Goal: Information Seeking & Learning: Check status

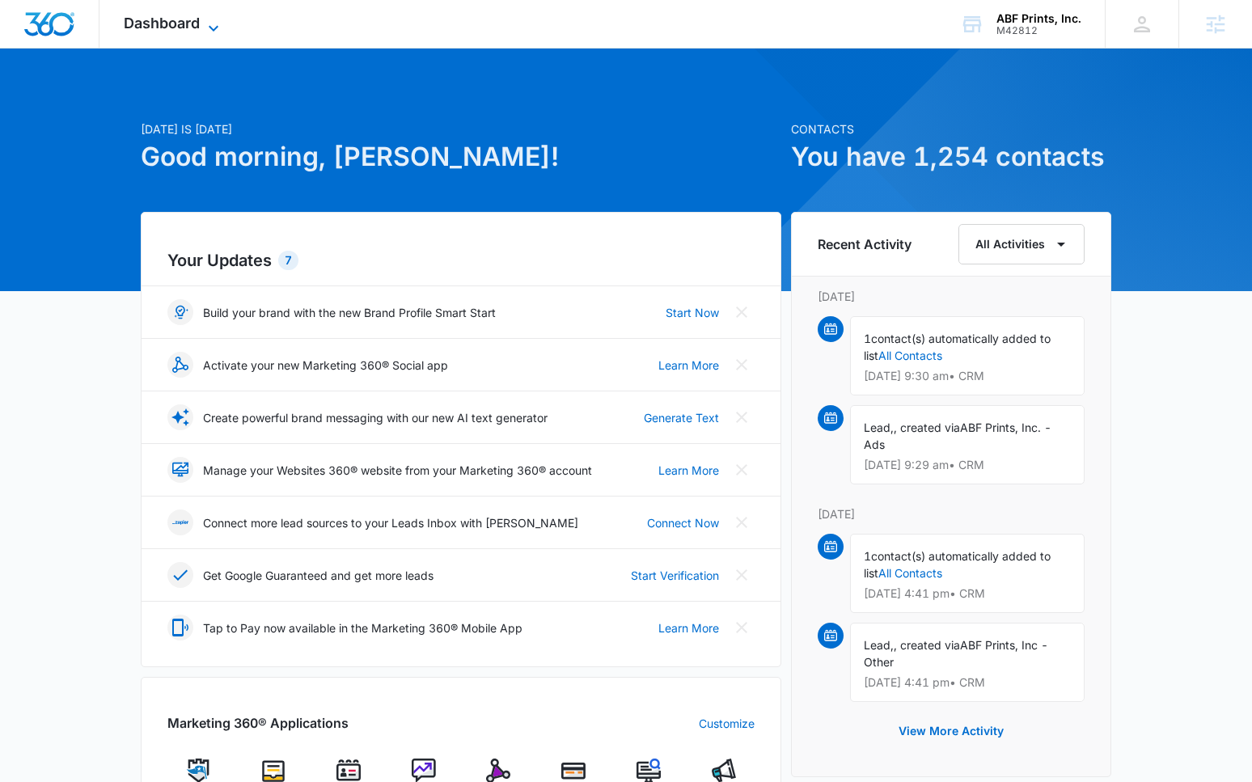
click at [166, 23] on span "Dashboard" at bounding box center [162, 23] width 76 height 17
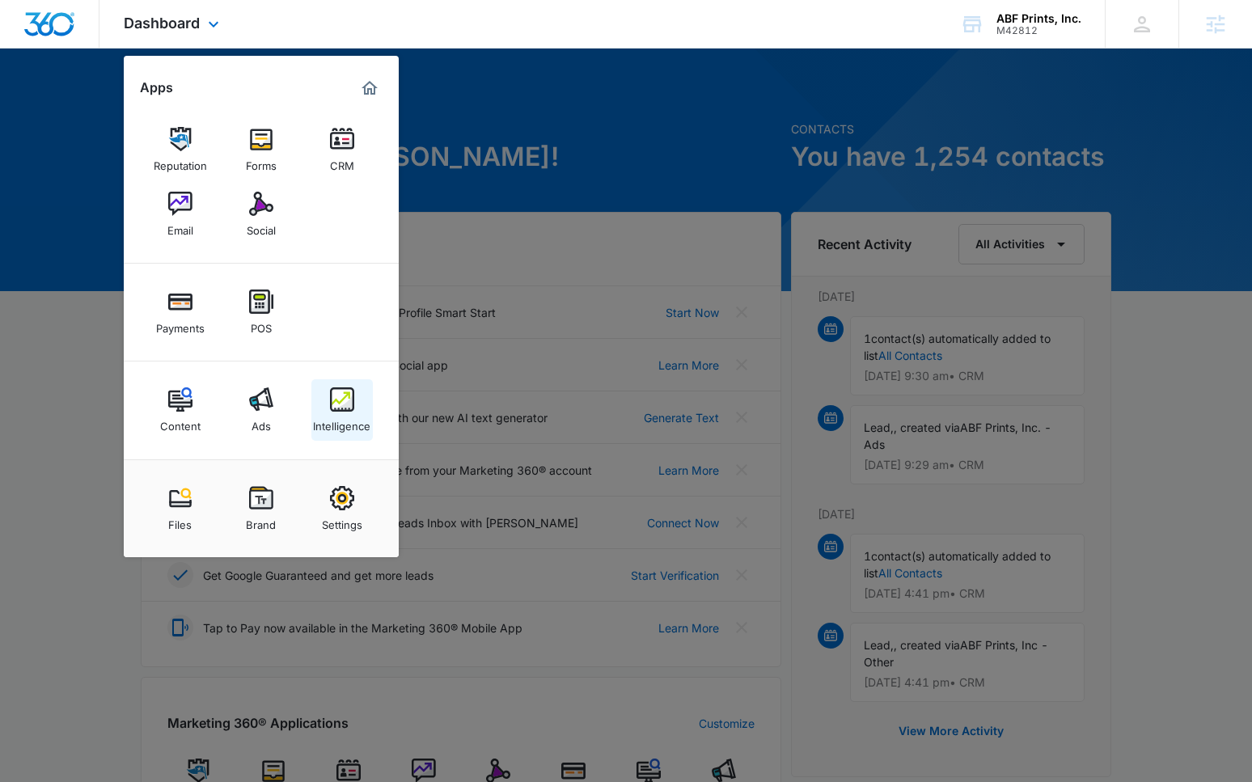
click at [341, 414] on div "Intelligence" at bounding box center [341, 422] width 57 height 21
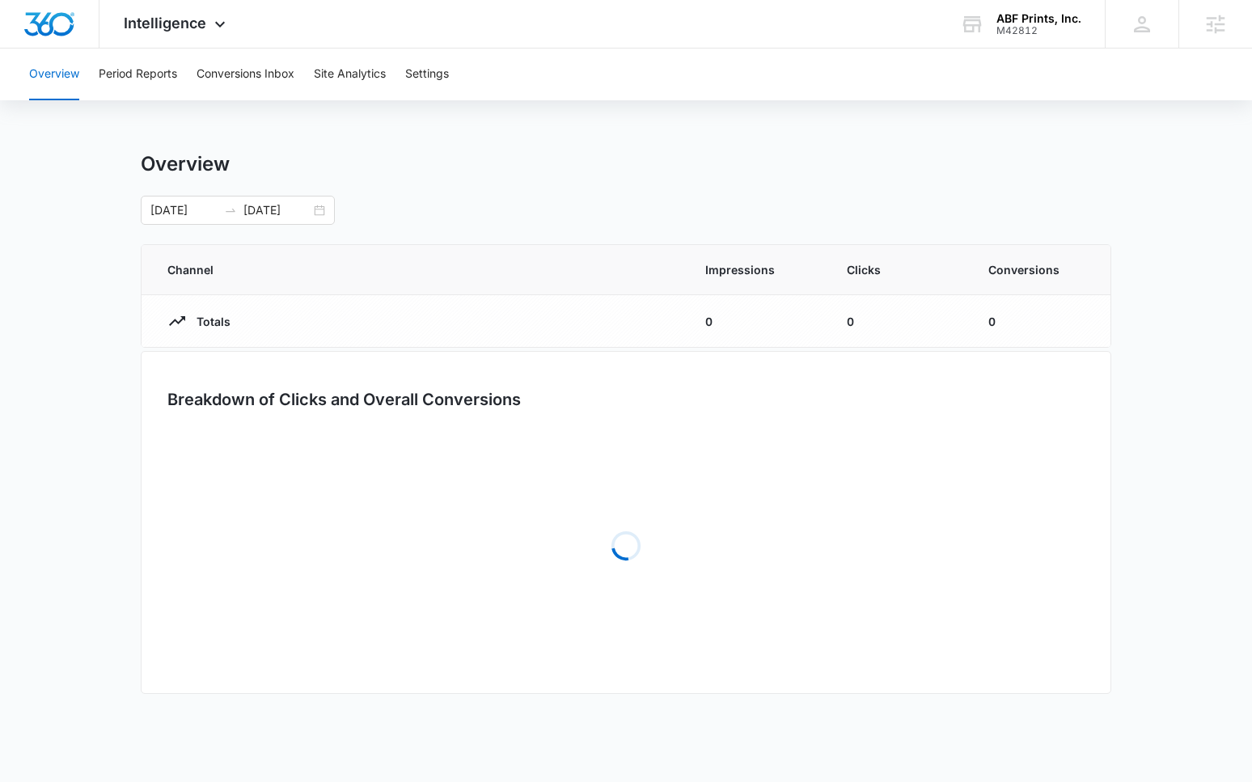
click at [356, 416] on div "Overview [DATE] [DATE] Channel Impressions Clicks Conversions Totals 0 0 0 Brea…" at bounding box center [626, 434] width 971 height 565
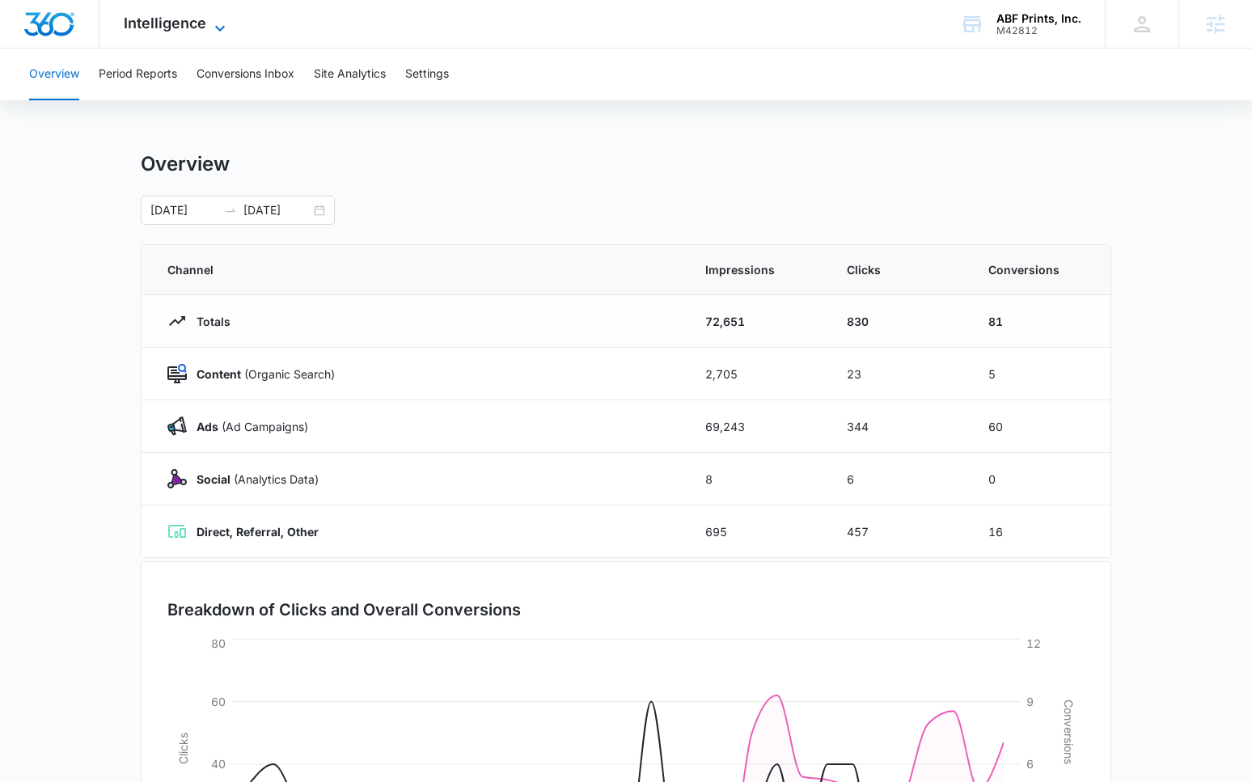
click at [187, 24] on span "Intelligence" at bounding box center [165, 23] width 83 height 17
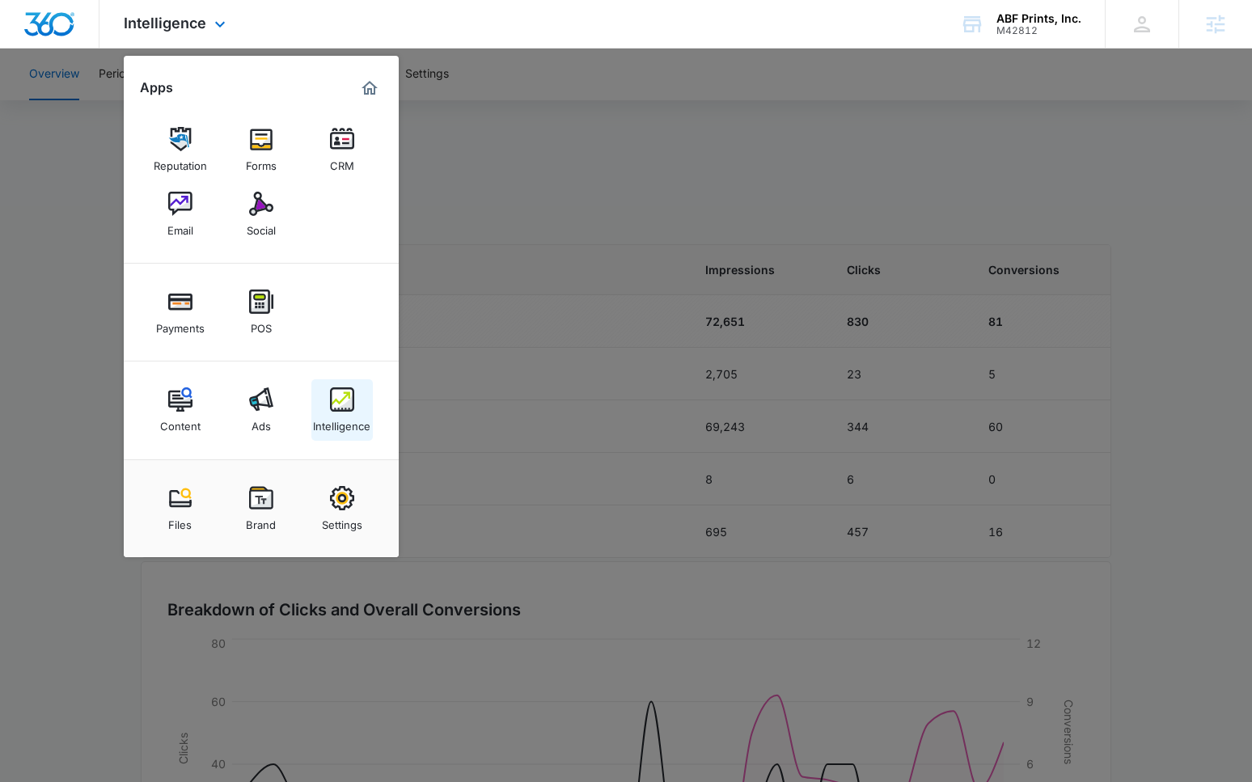
click at [336, 418] on div "Intelligence" at bounding box center [341, 422] width 57 height 21
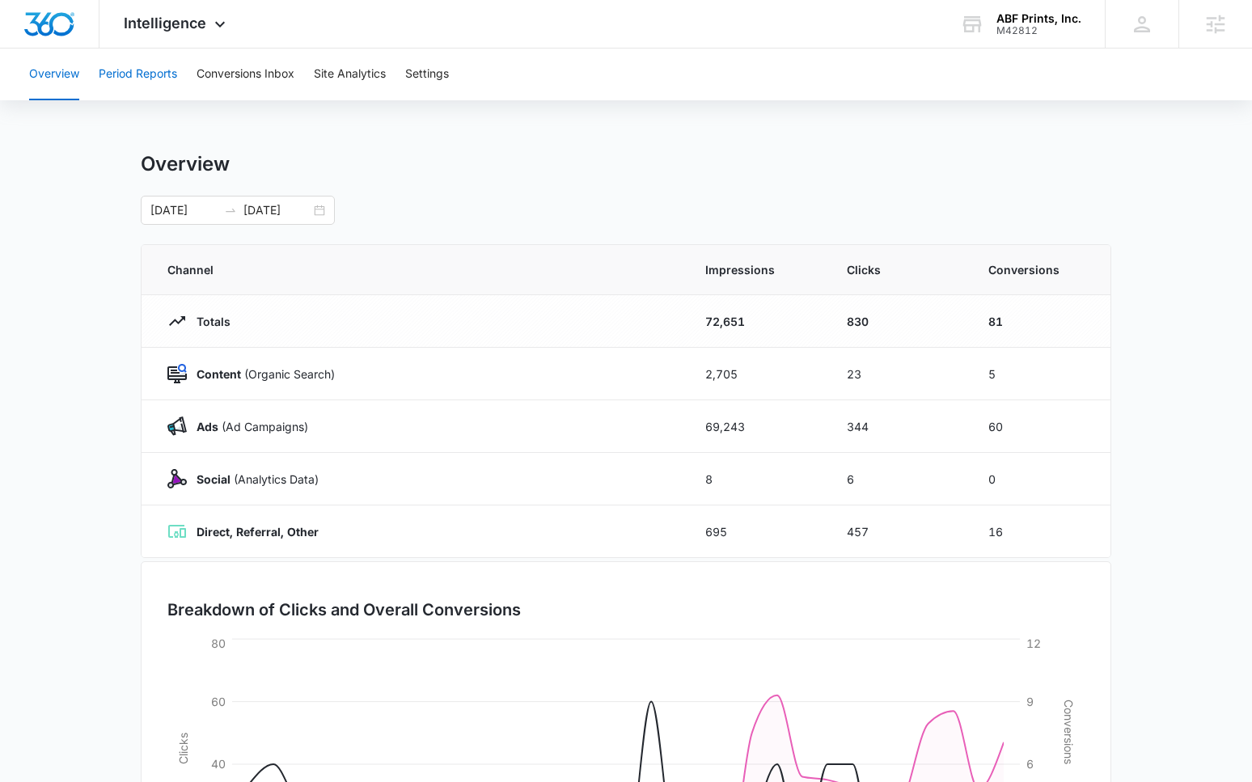
click at [129, 59] on button "Period Reports" at bounding box center [138, 75] width 78 height 52
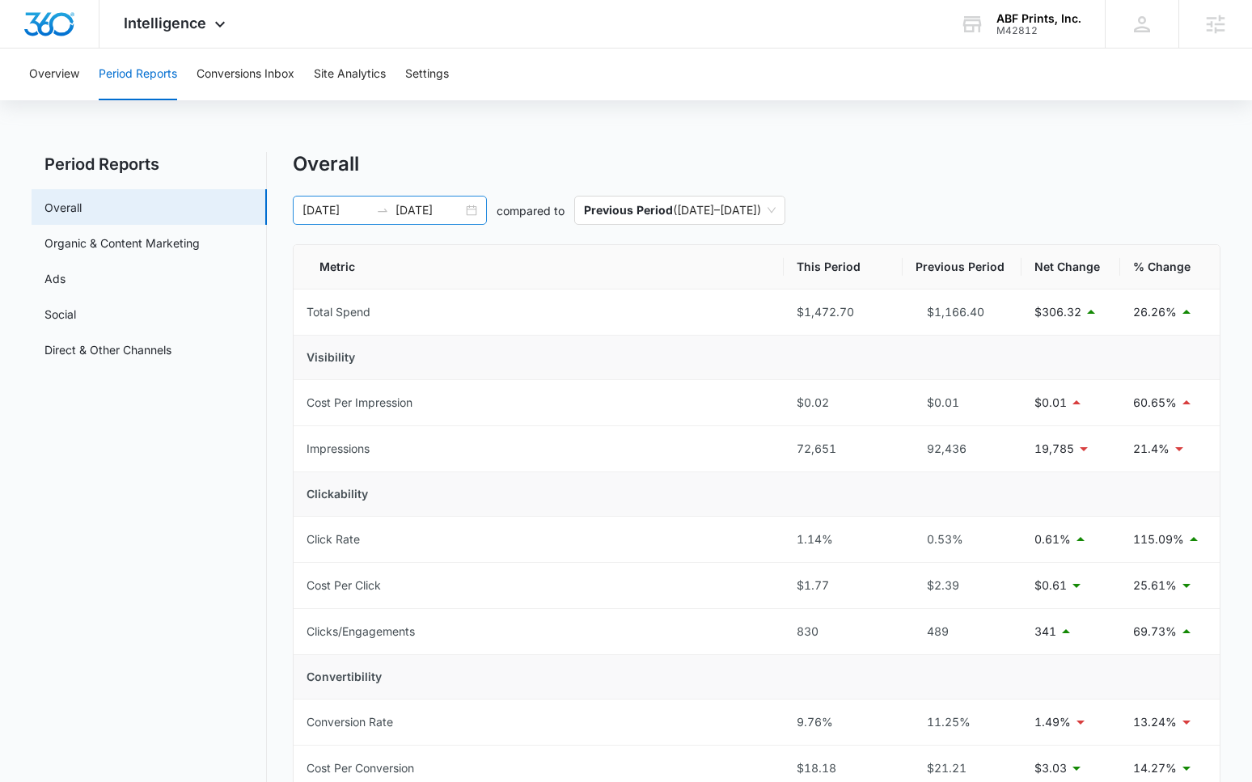
click at [426, 207] on input "[DATE]" at bounding box center [429, 210] width 67 height 18
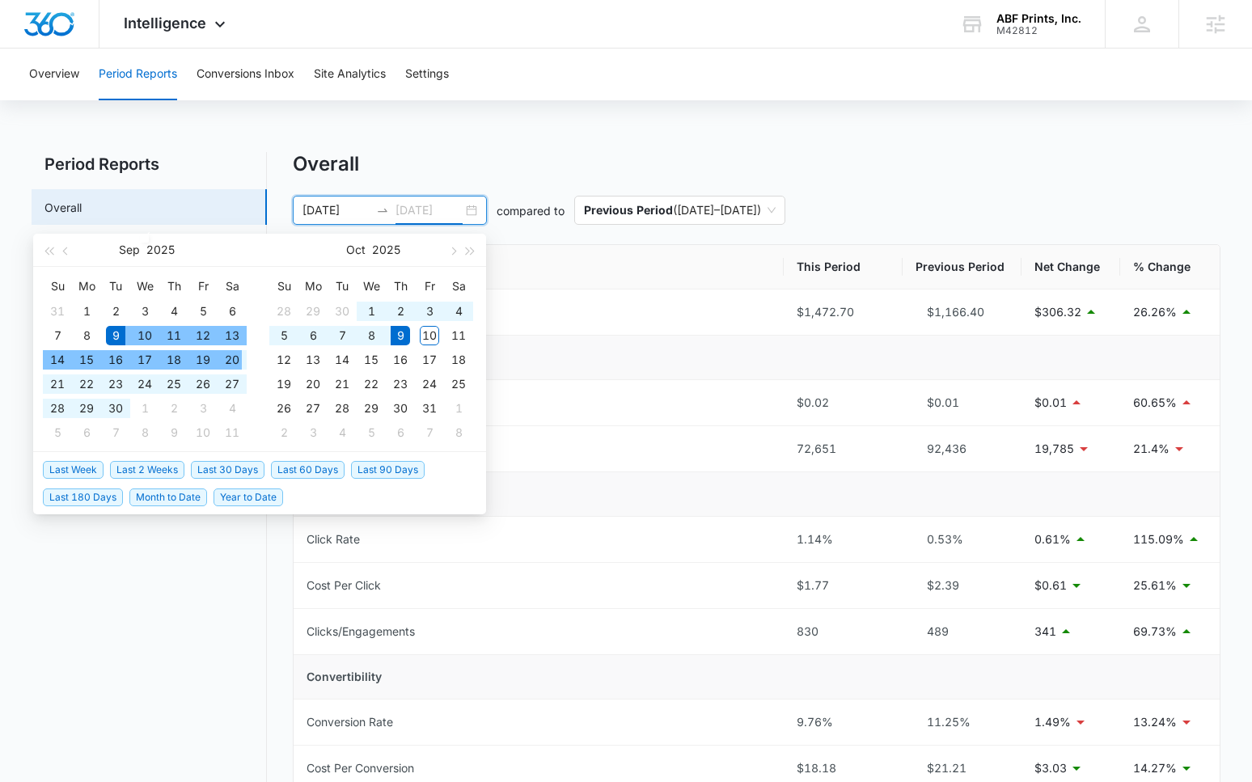
type input "[DATE]"
click at [227, 472] on span "Last 30 Days" at bounding box center [228, 470] width 74 height 18
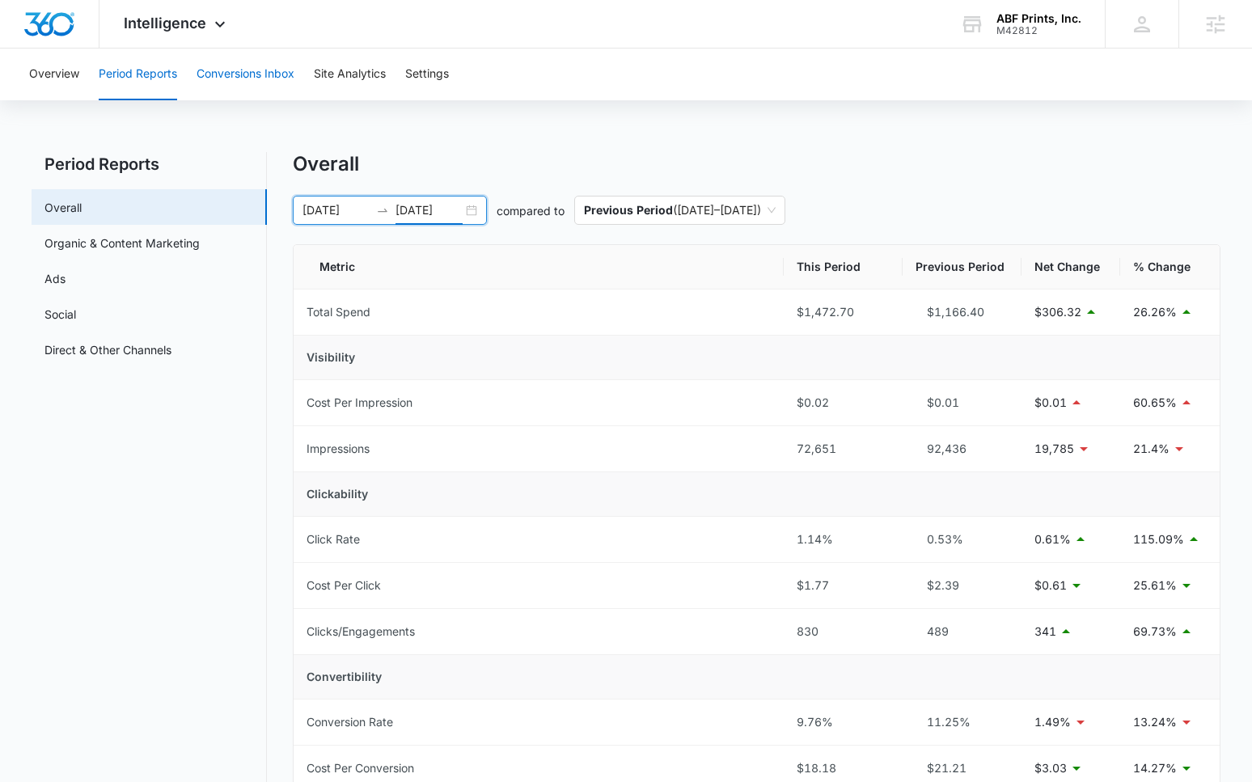
click at [264, 91] on button "Conversions Inbox" at bounding box center [246, 75] width 98 height 52
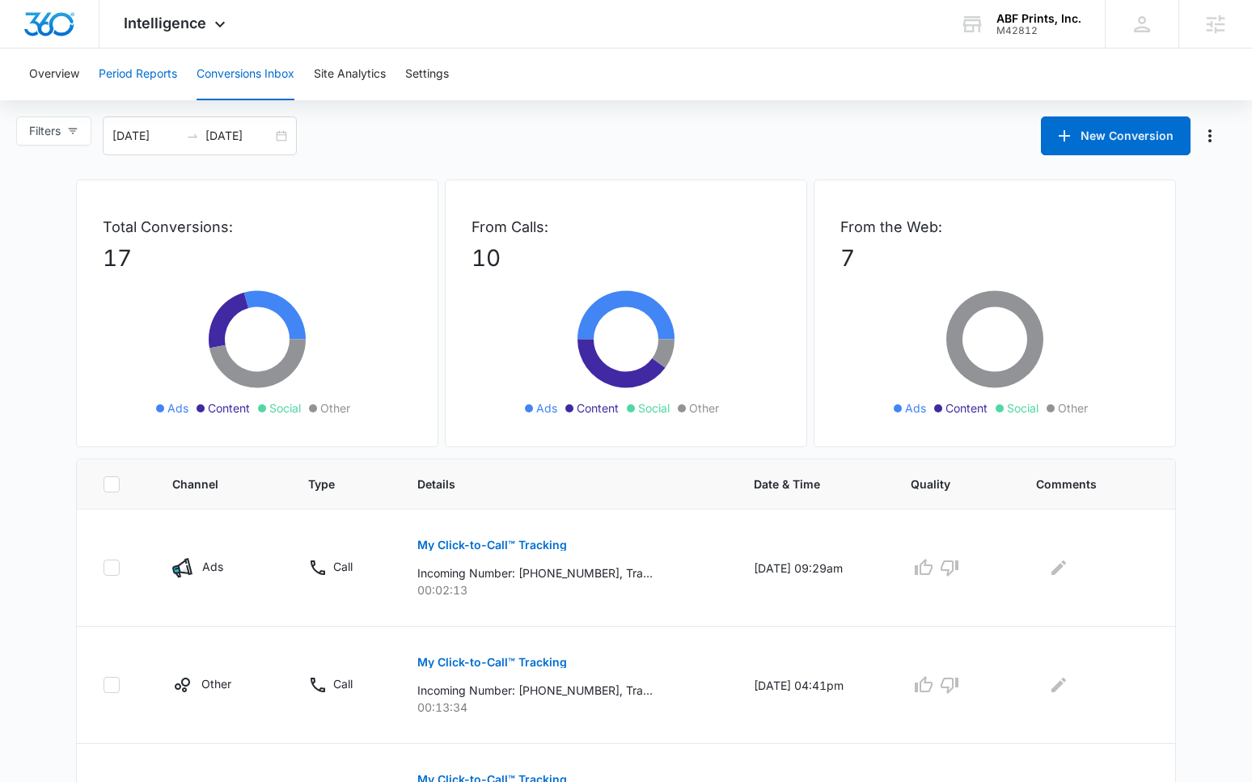
click at [130, 66] on button "Period Reports" at bounding box center [138, 75] width 78 height 52
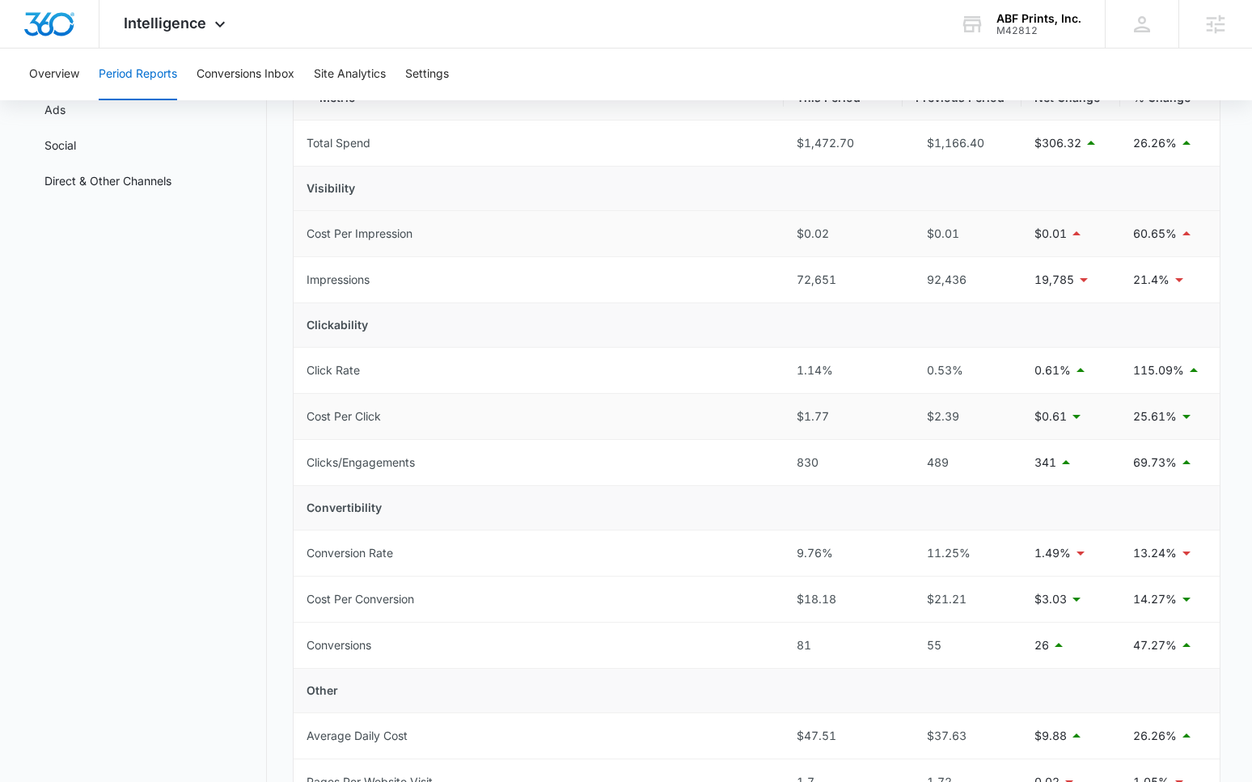
scroll to position [186, 0]
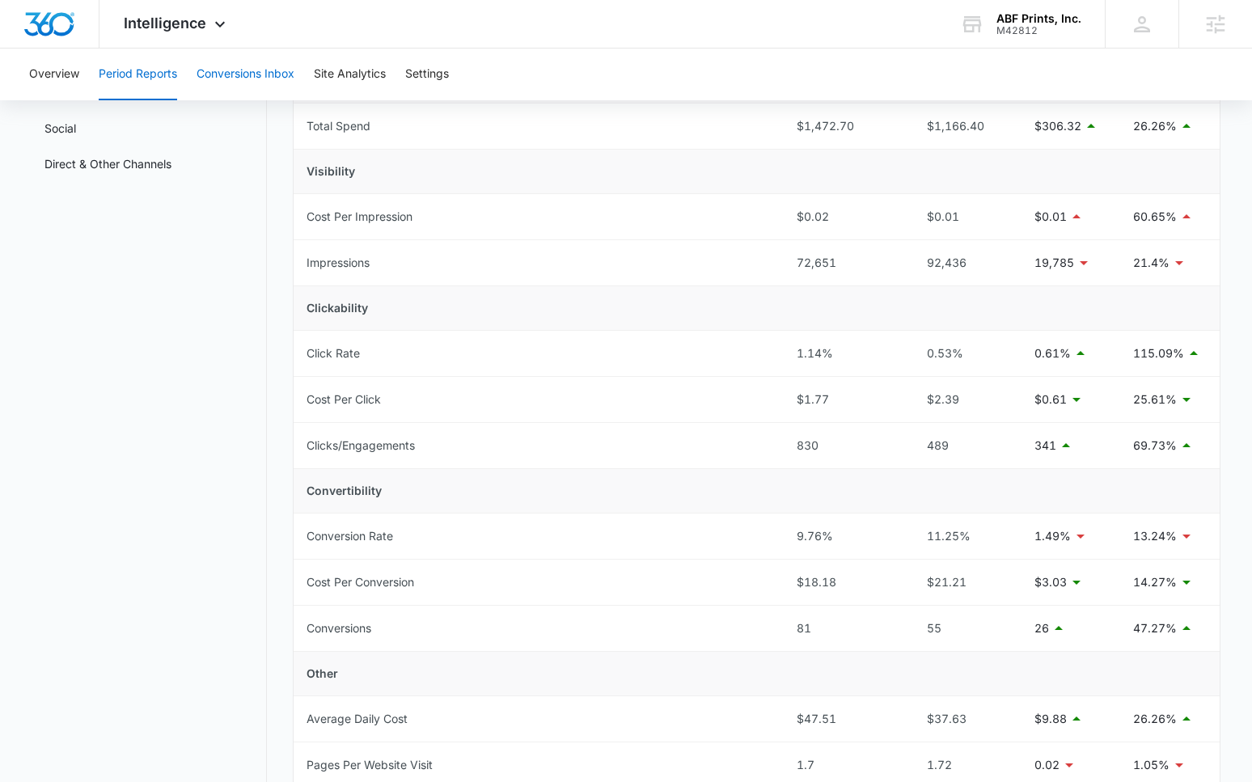
click at [257, 74] on button "Conversions Inbox" at bounding box center [246, 75] width 98 height 52
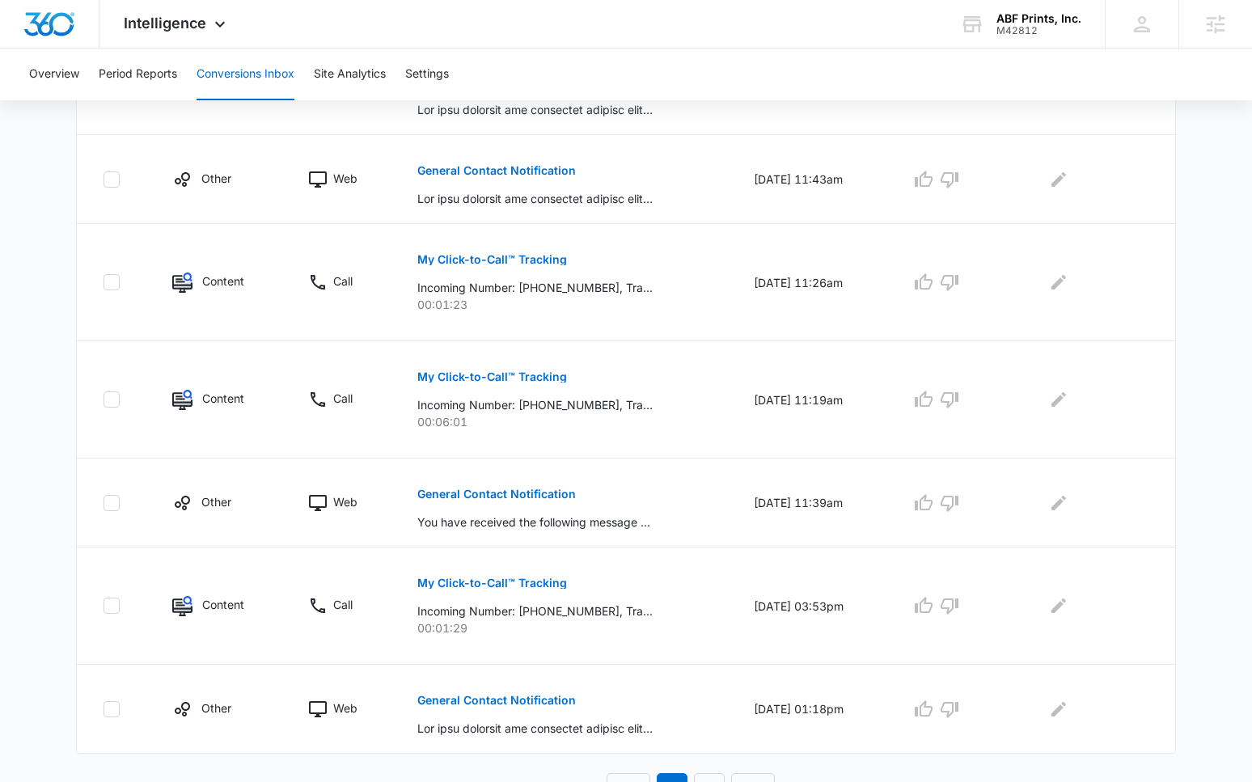
scroll to position [833, 0]
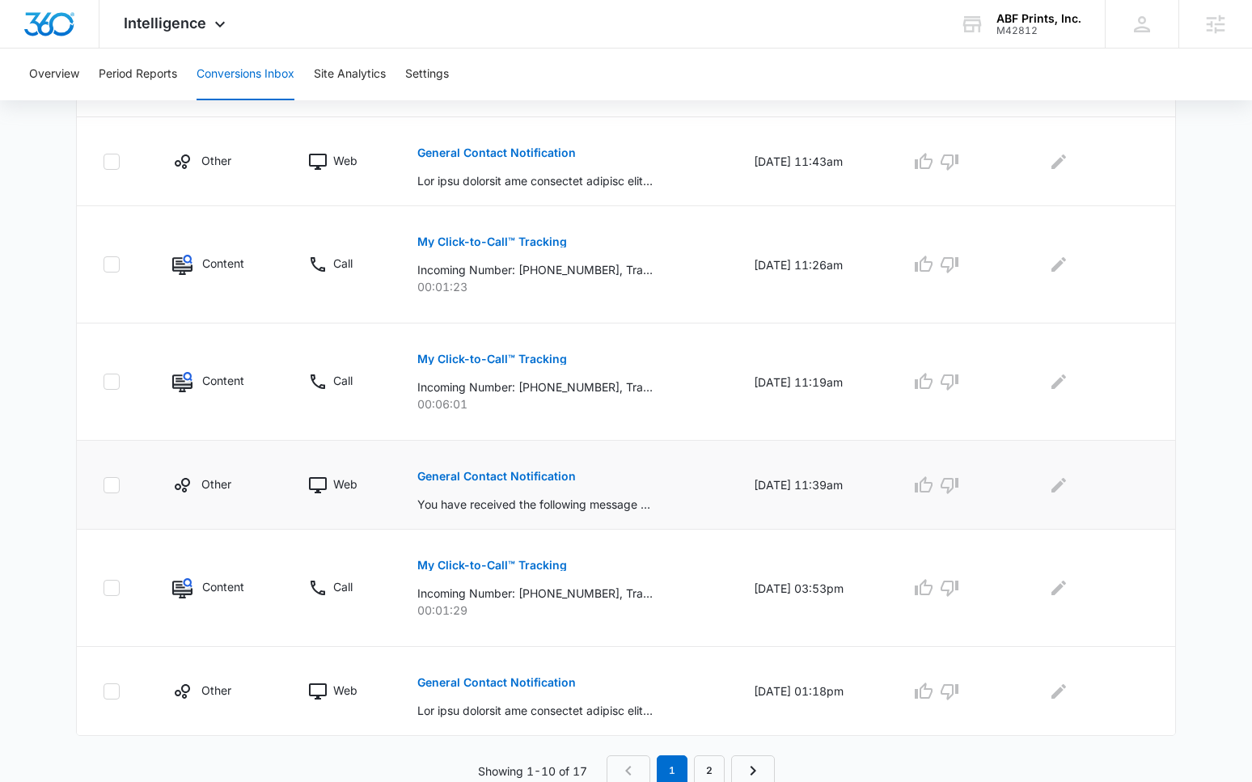
click at [498, 471] on p "General Contact Notification" at bounding box center [496, 476] width 159 height 11
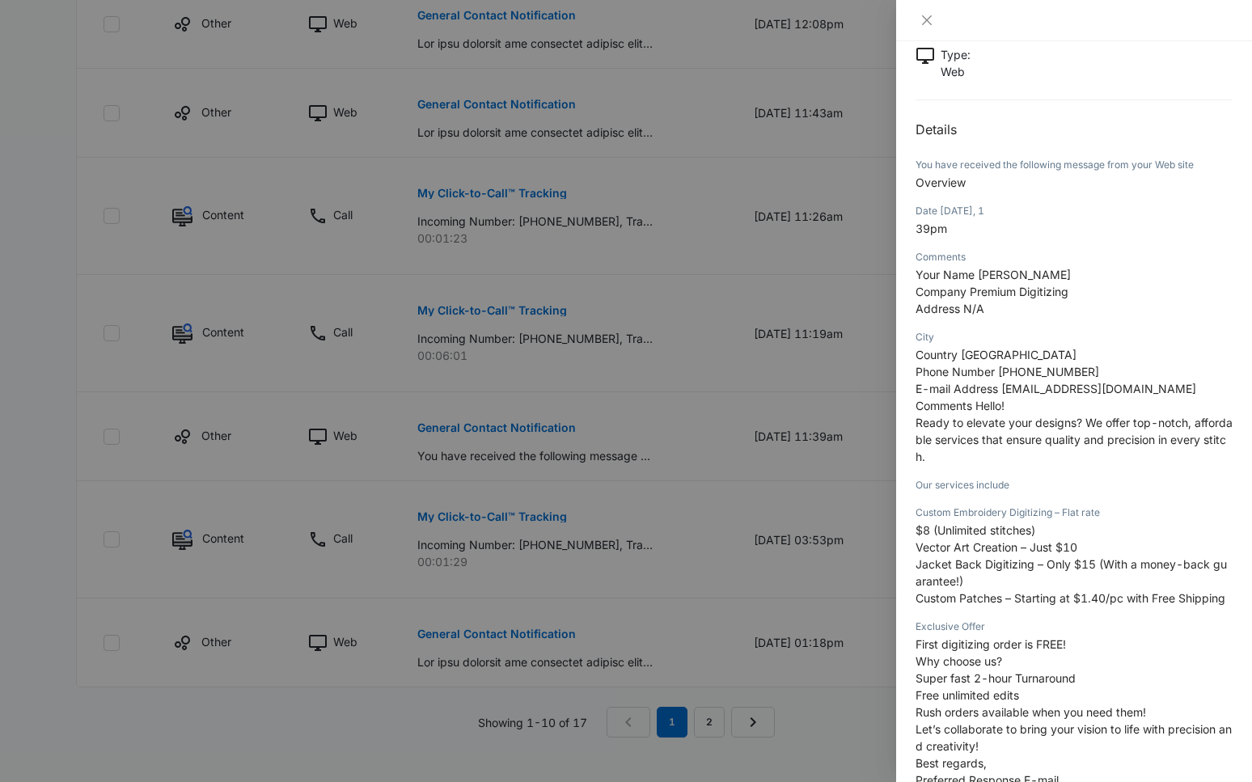
scroll to position [101, 0]
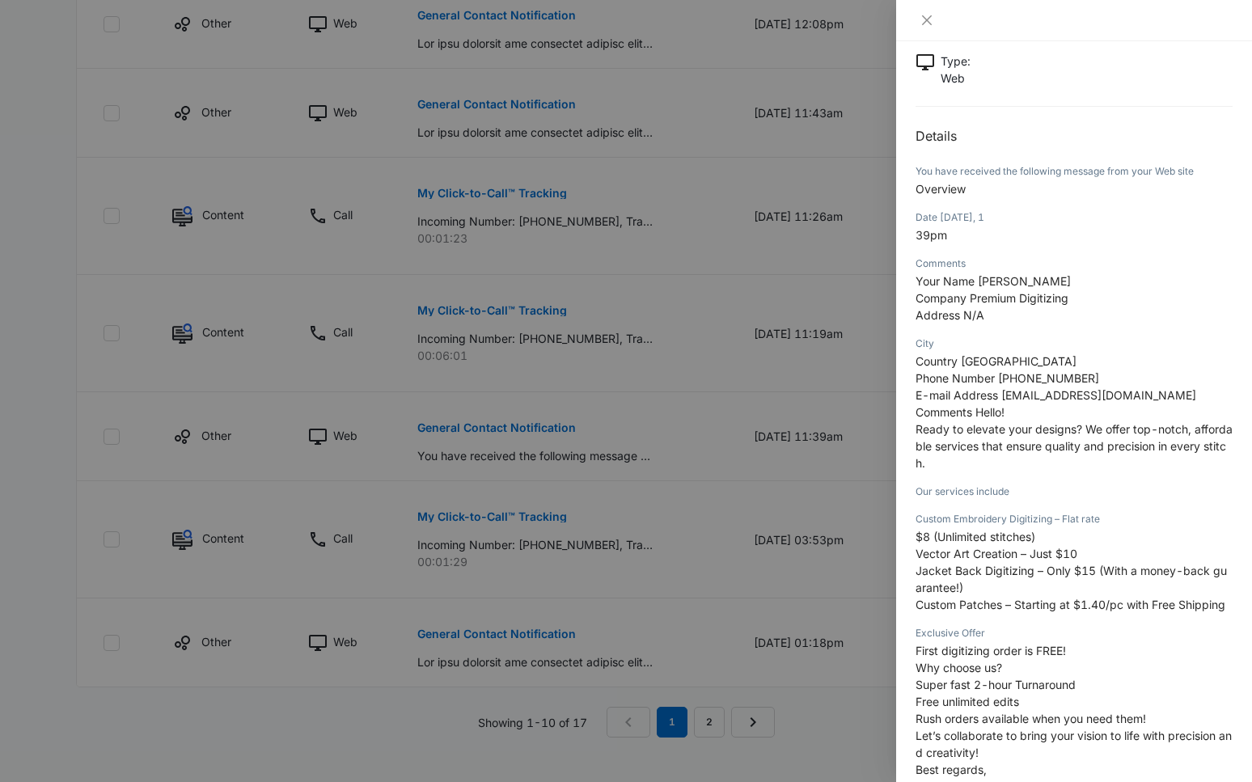
click at [697, 455] on div at bounding box center [626, 391] width 1252 height 782
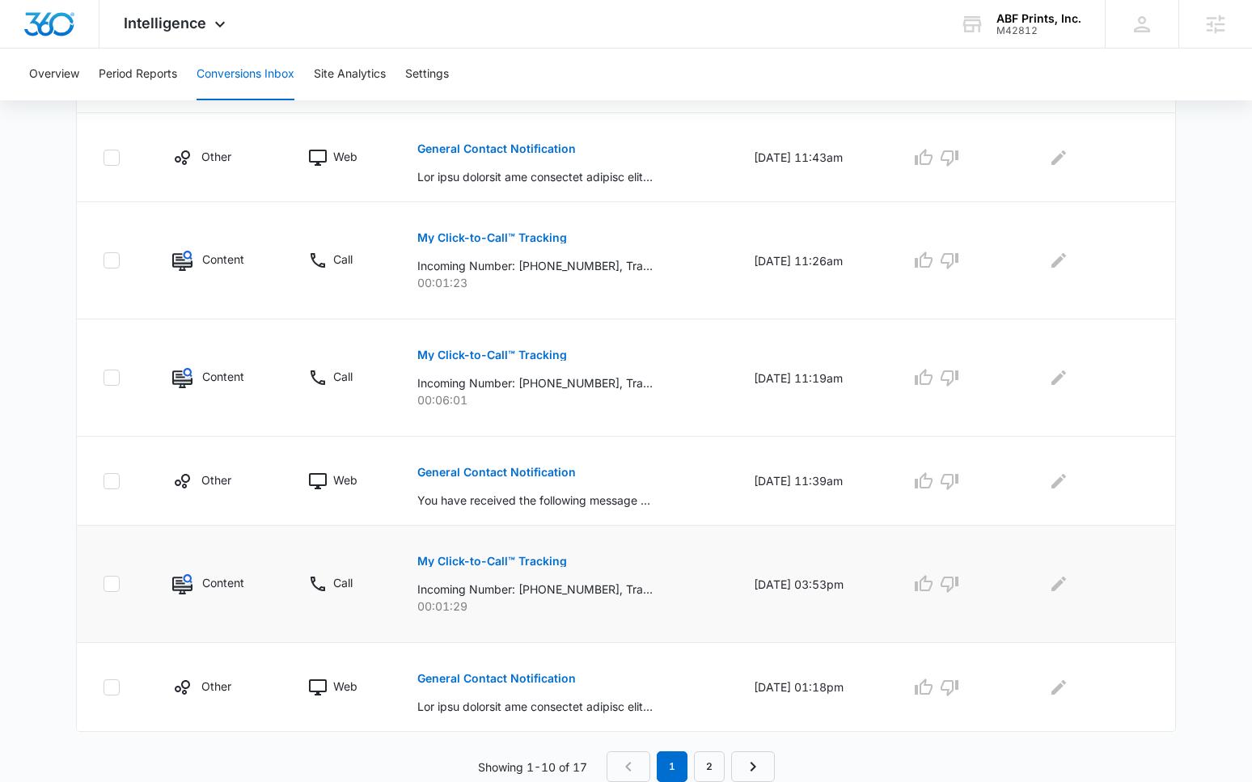
scroll to position [833, 0]
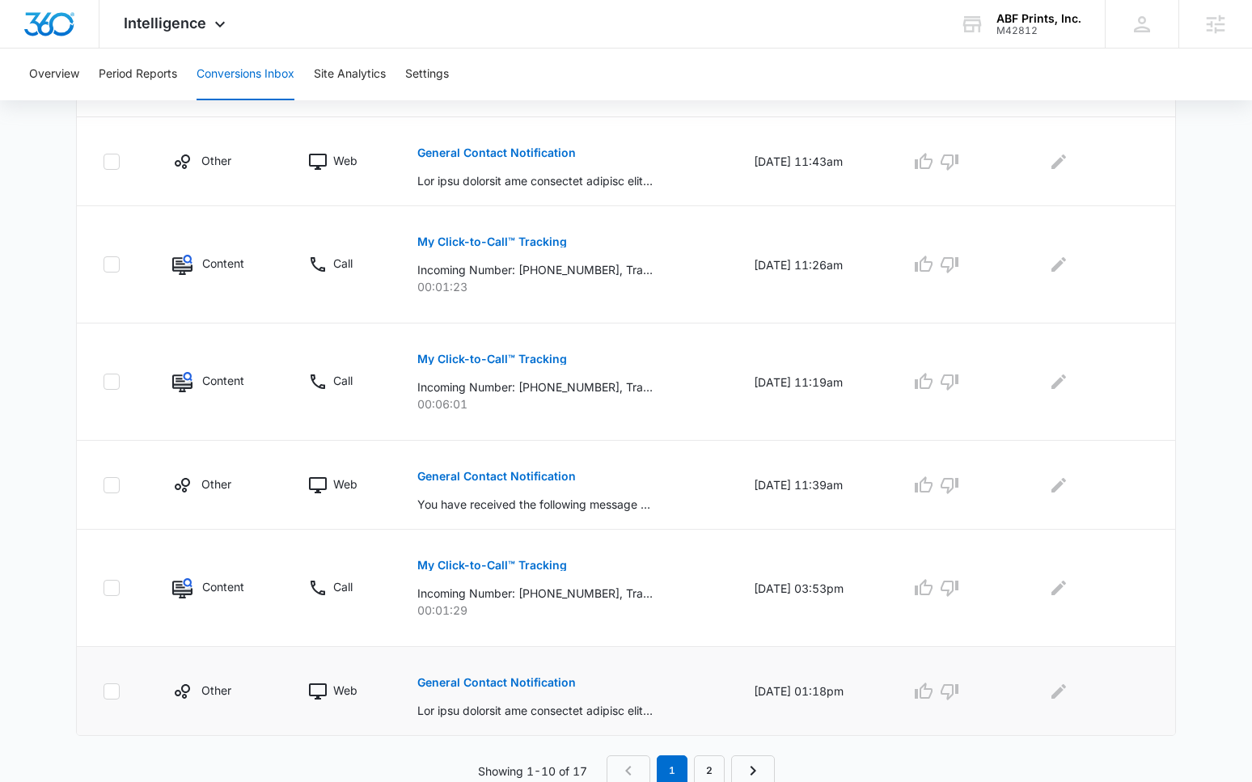
click at [488, 677] on p "General Contact Notification" at bounding box center [496, 682] width 159 height 11
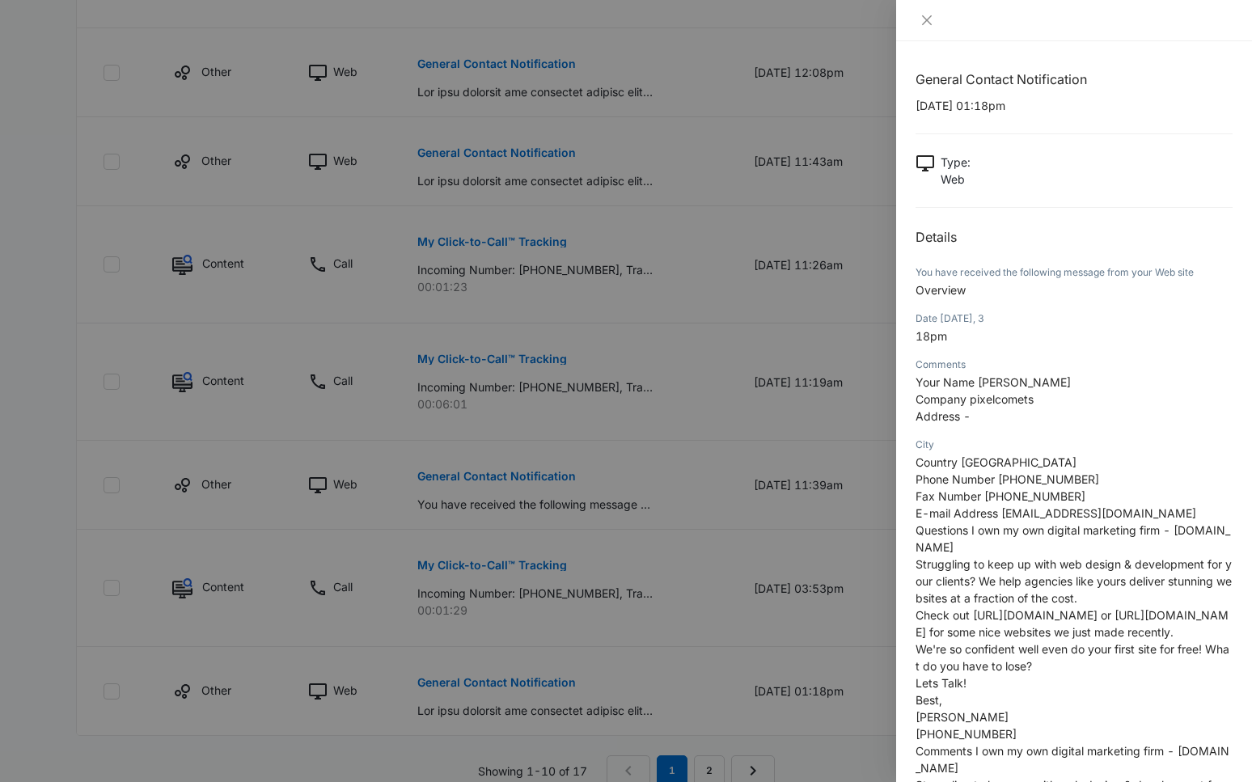
click at [663, 242] on div at bounding box center [626, 391] width 1252 height 782
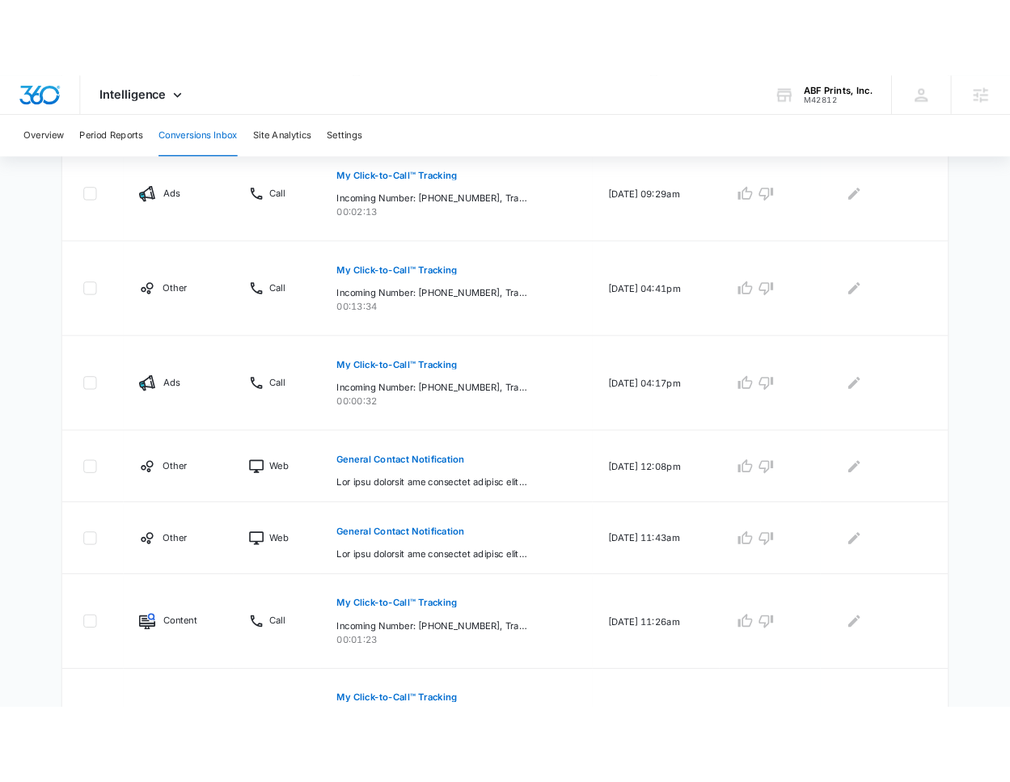
scroll to position [0, 0]
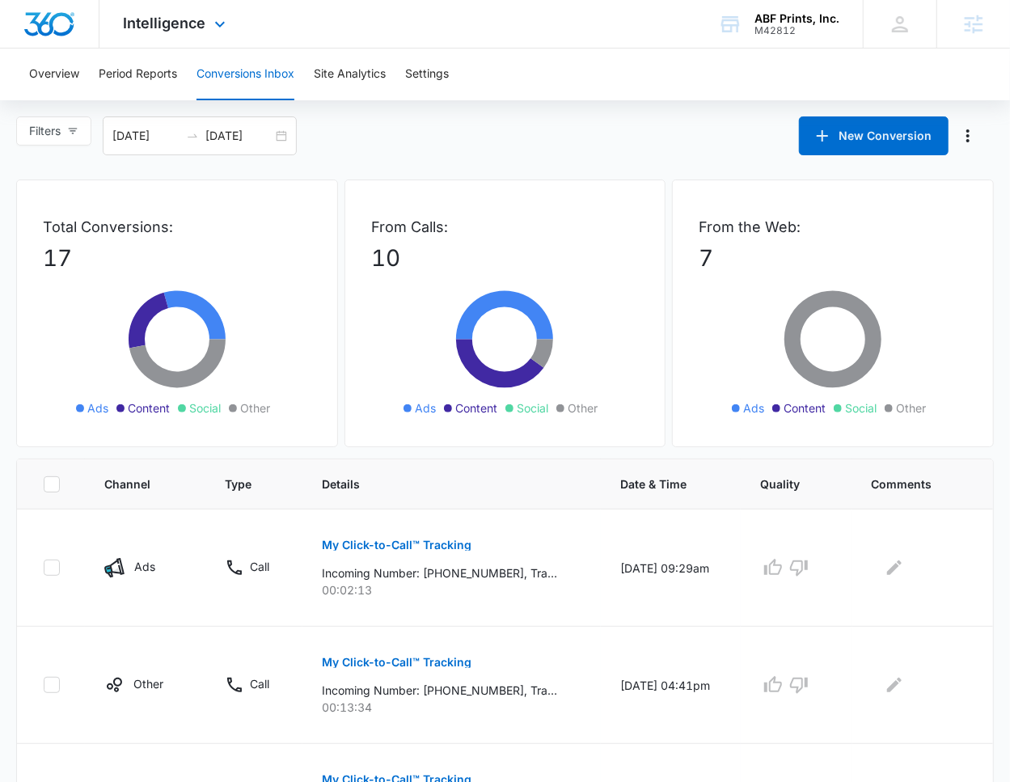
click at [180, 32] on div "Intelligence Apps Reputation Forms CRM Email Social Payments POS Content Ads In…" at bounding box center [177, 24] width 155 height 48
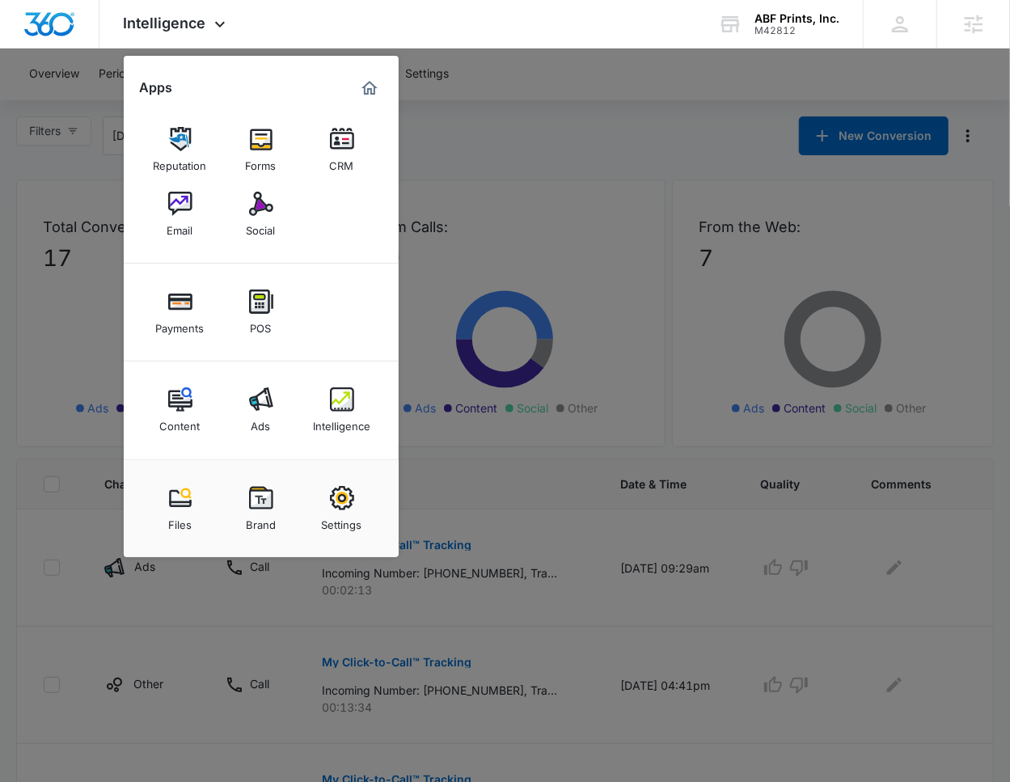
click at [507, 171] on div at bounding box center [505, 391] width 1010 height 782
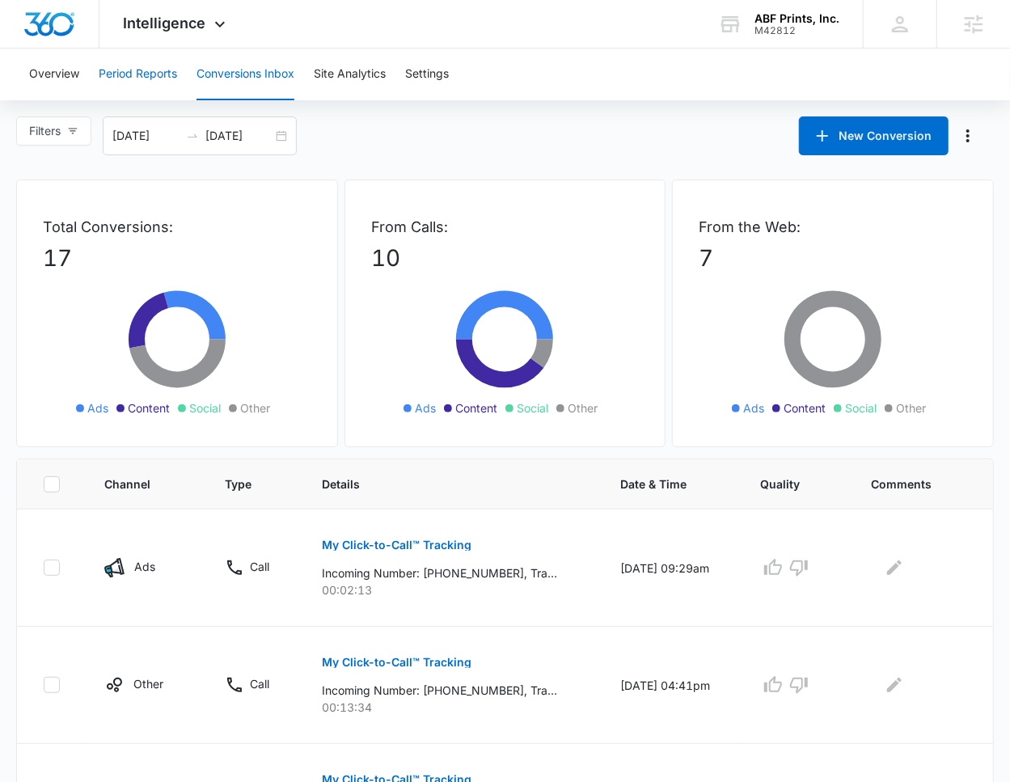
click at [160, 71] on button "Period Reports" at bounding box center [138, 75] width 78 height 52
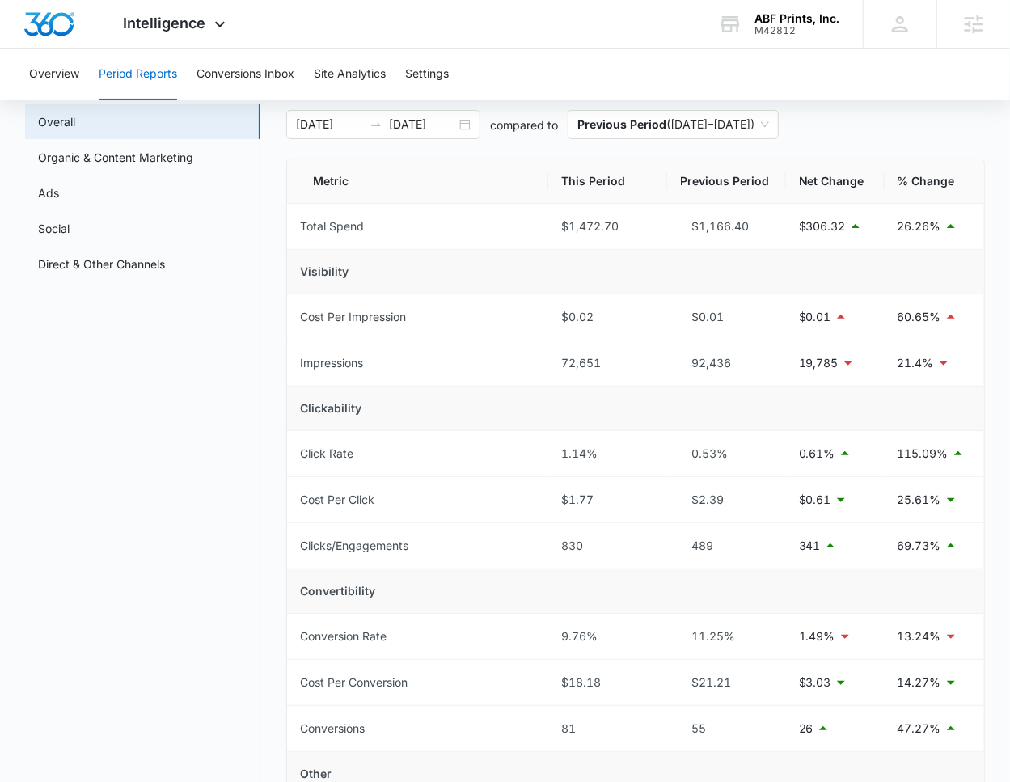
scroll to position [78, 0]
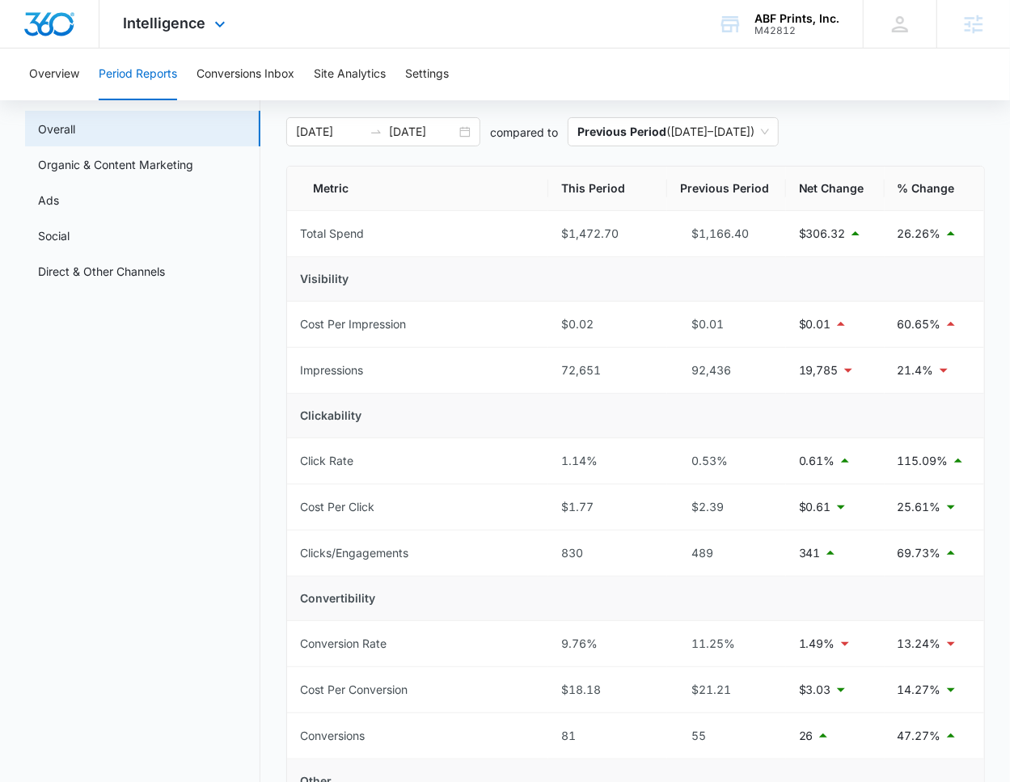
click at [70, 35] on img "Dashboard" at bounding box center [49, 24] width 52 height 24
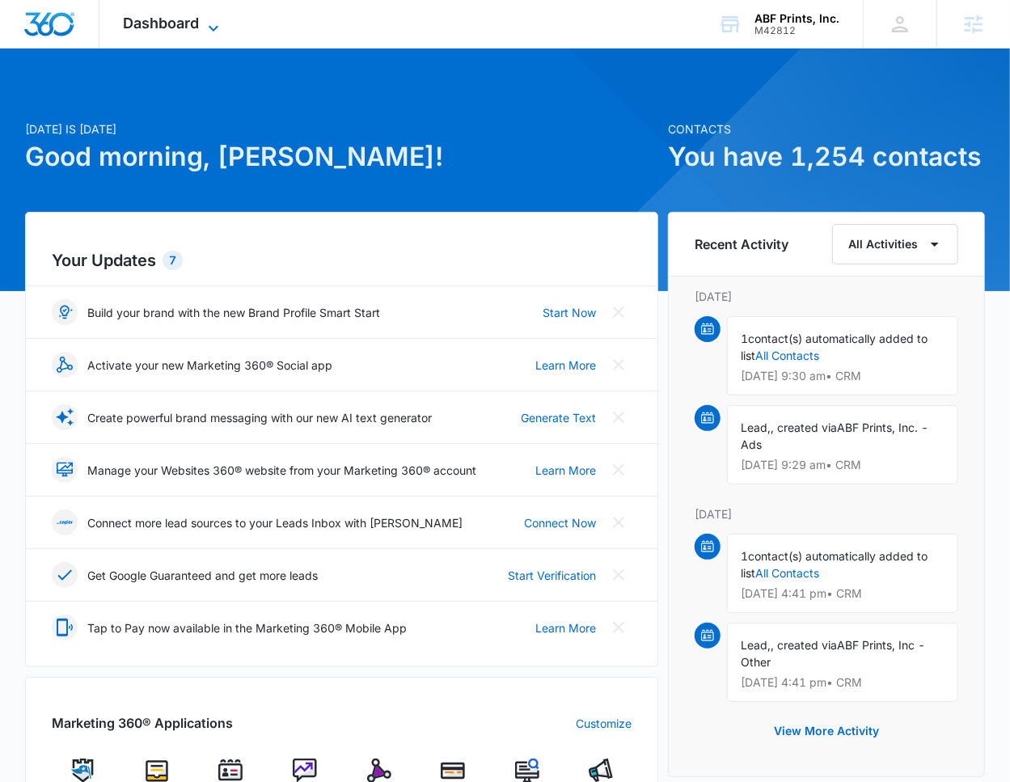
click at [199, 16] on span "Dashboard" at bounding box center [162, 23] width 76 height 17
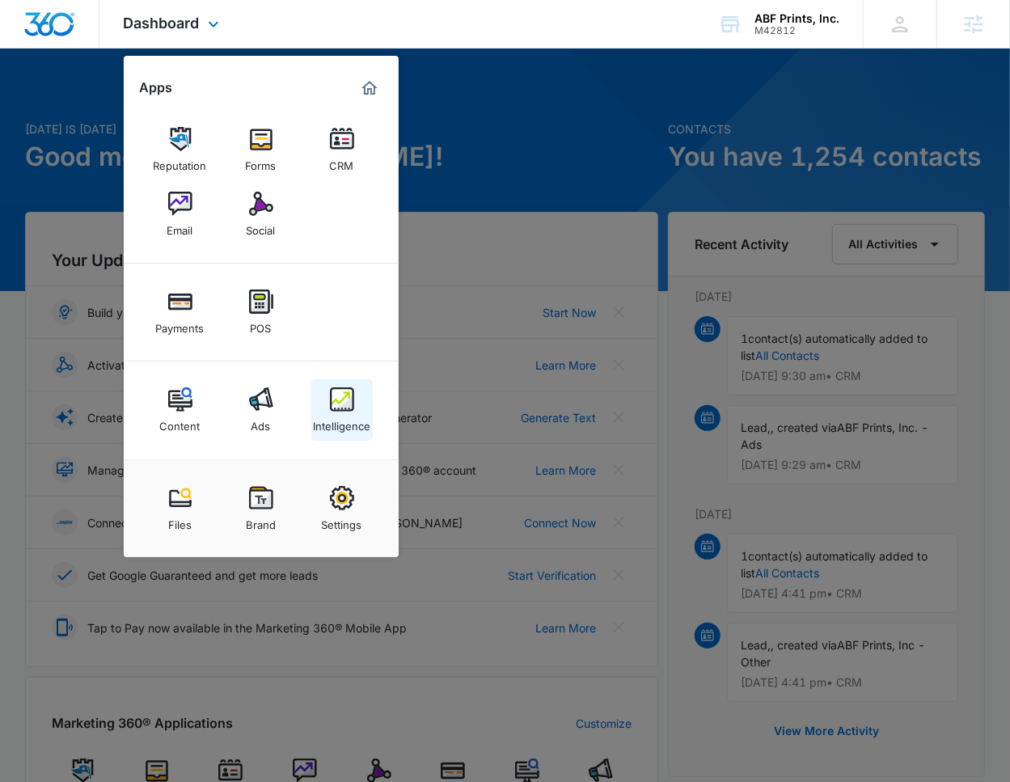
click at [332, 404] on img at bounding box center [342, 399] width 24 height 24
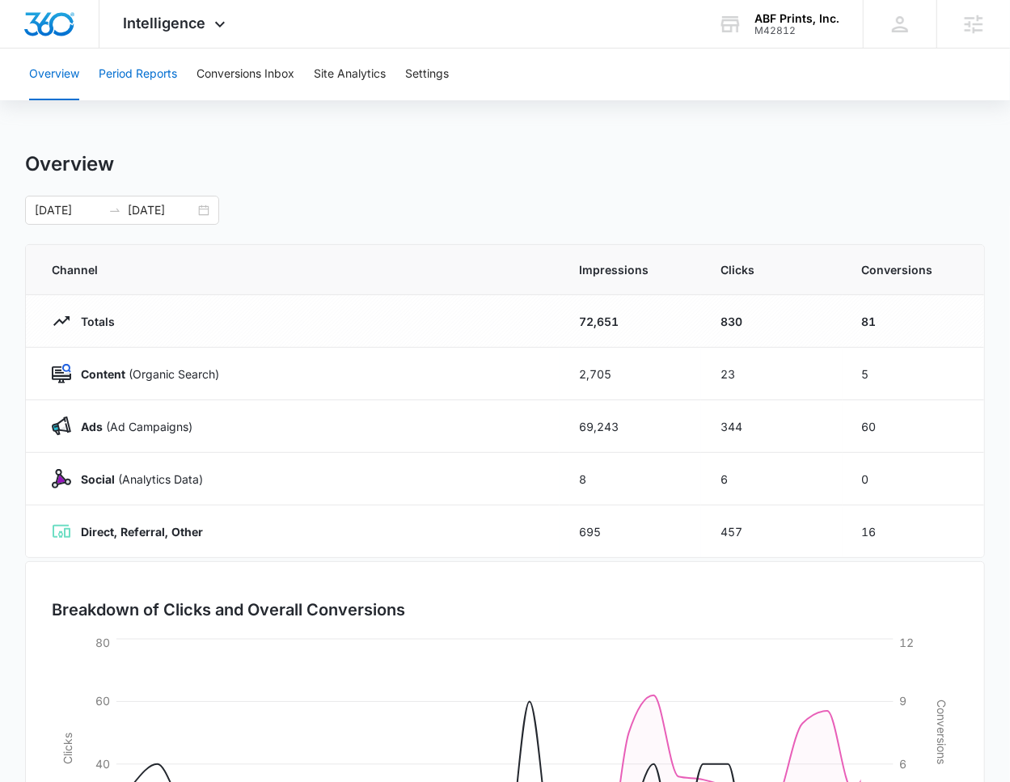
click at [177, 82] on button "Period Reports" at bounding box center [138, 75] width 78 height 52
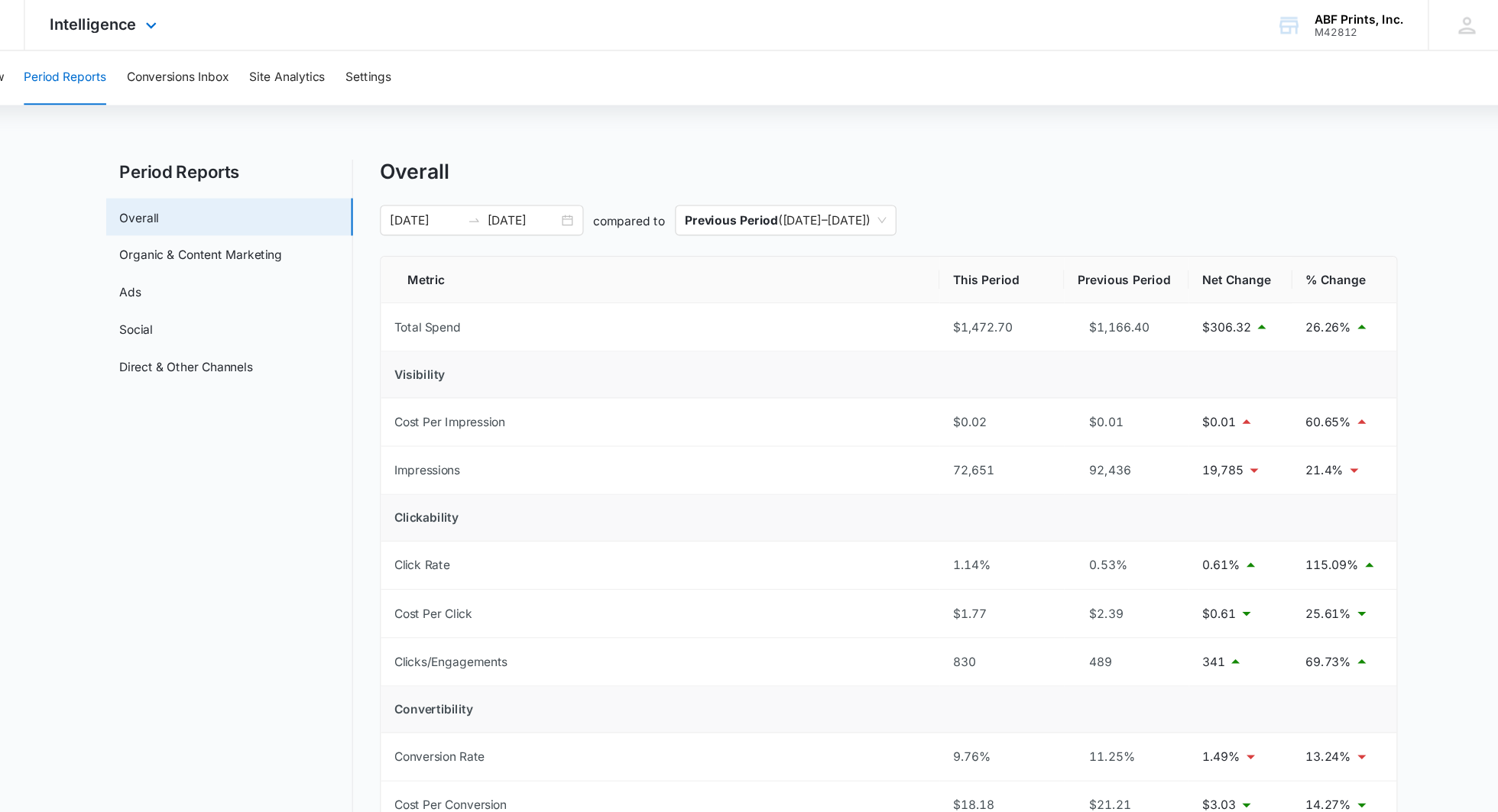
click at [215, 25] on div "Intelligence Apps Reputation Forms CRM Email Social Payments POS Content Ads In…" at bounding box center [167, 23] width 146 height 45
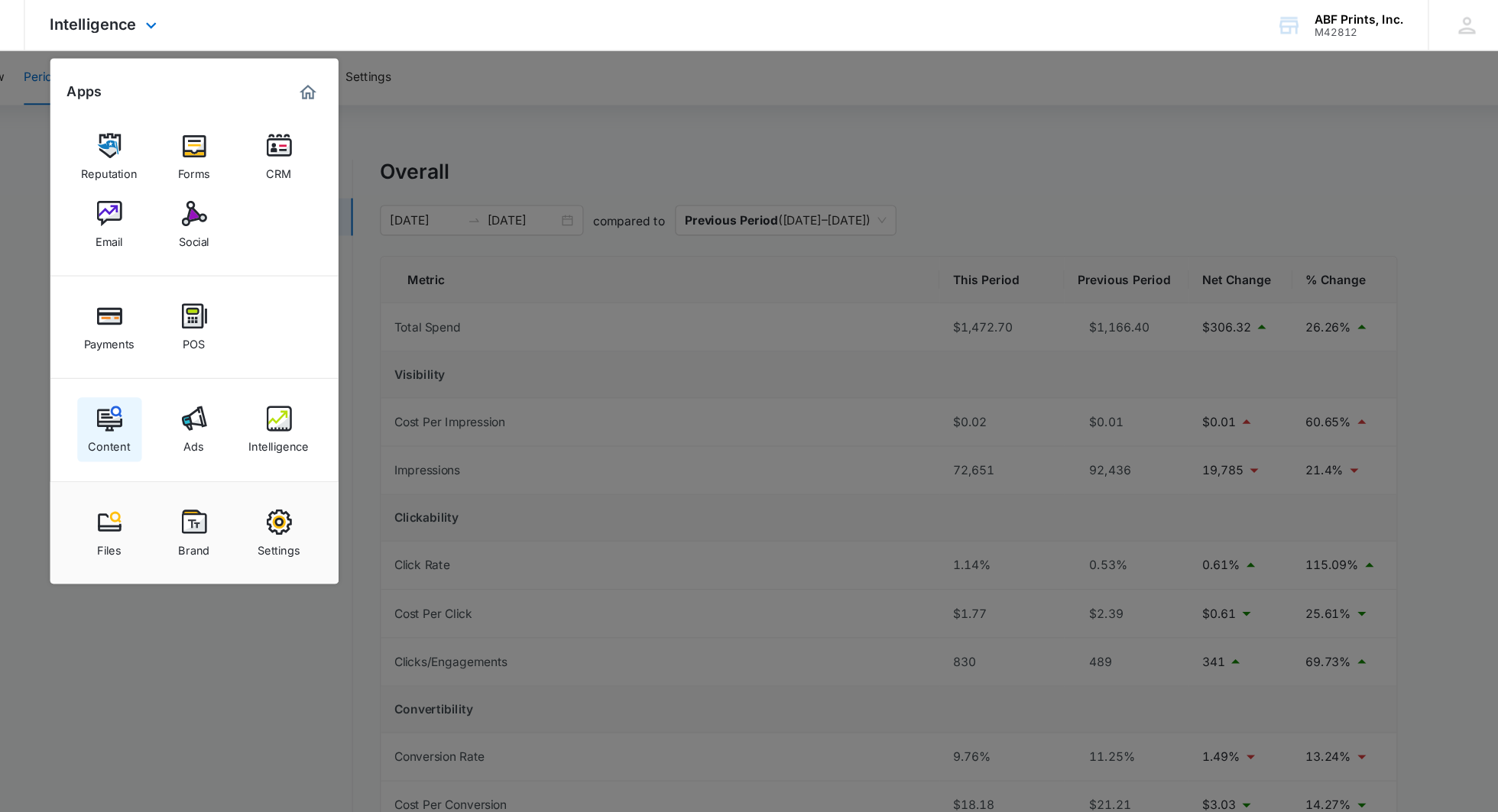
click at [184, 389] on div "Content" at bounding box center [170, 398] width 38 height 20
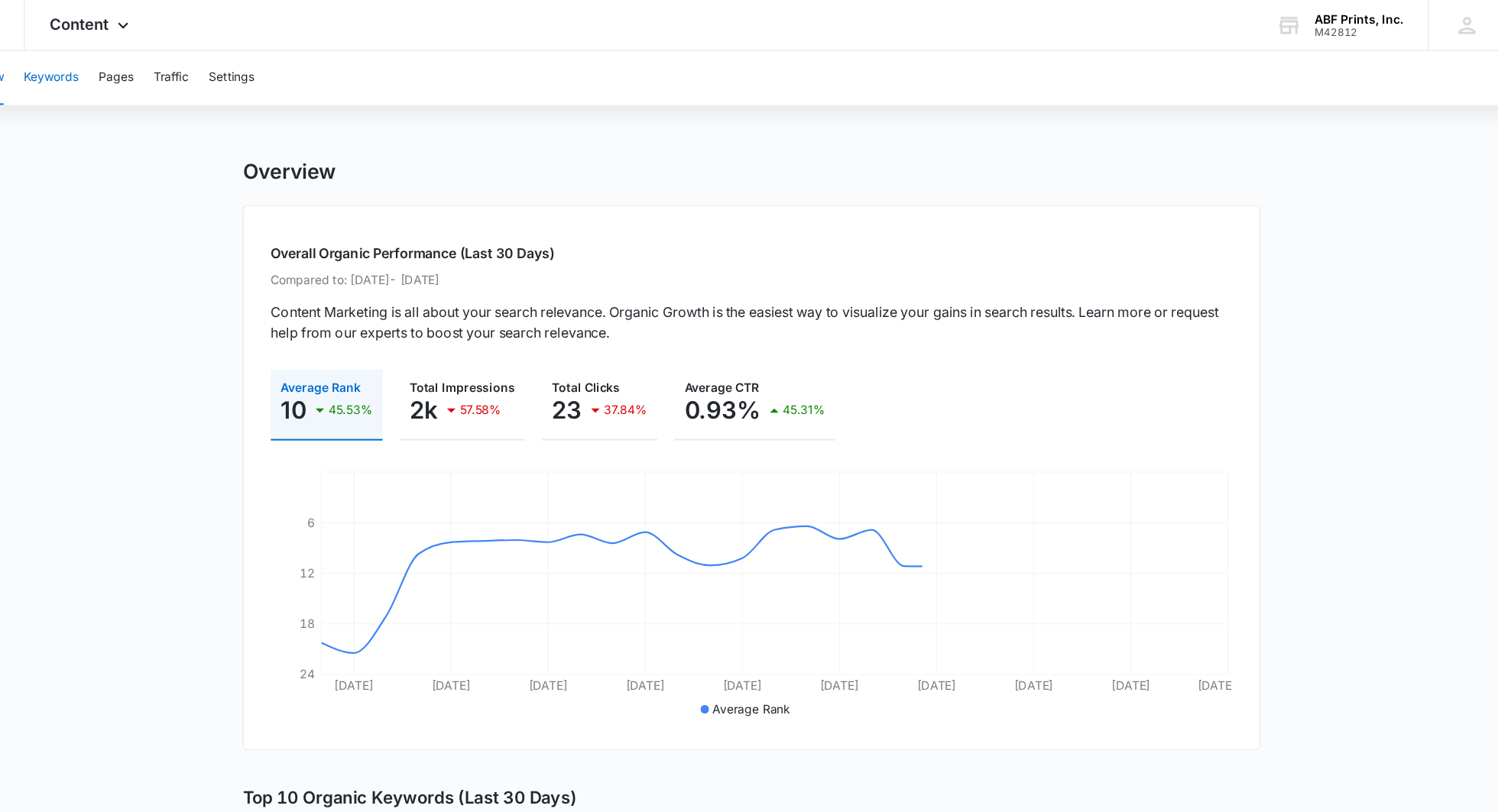
click at [126, 73] on button "Keywords" at bounding box center [118, 71] width 49 height 49
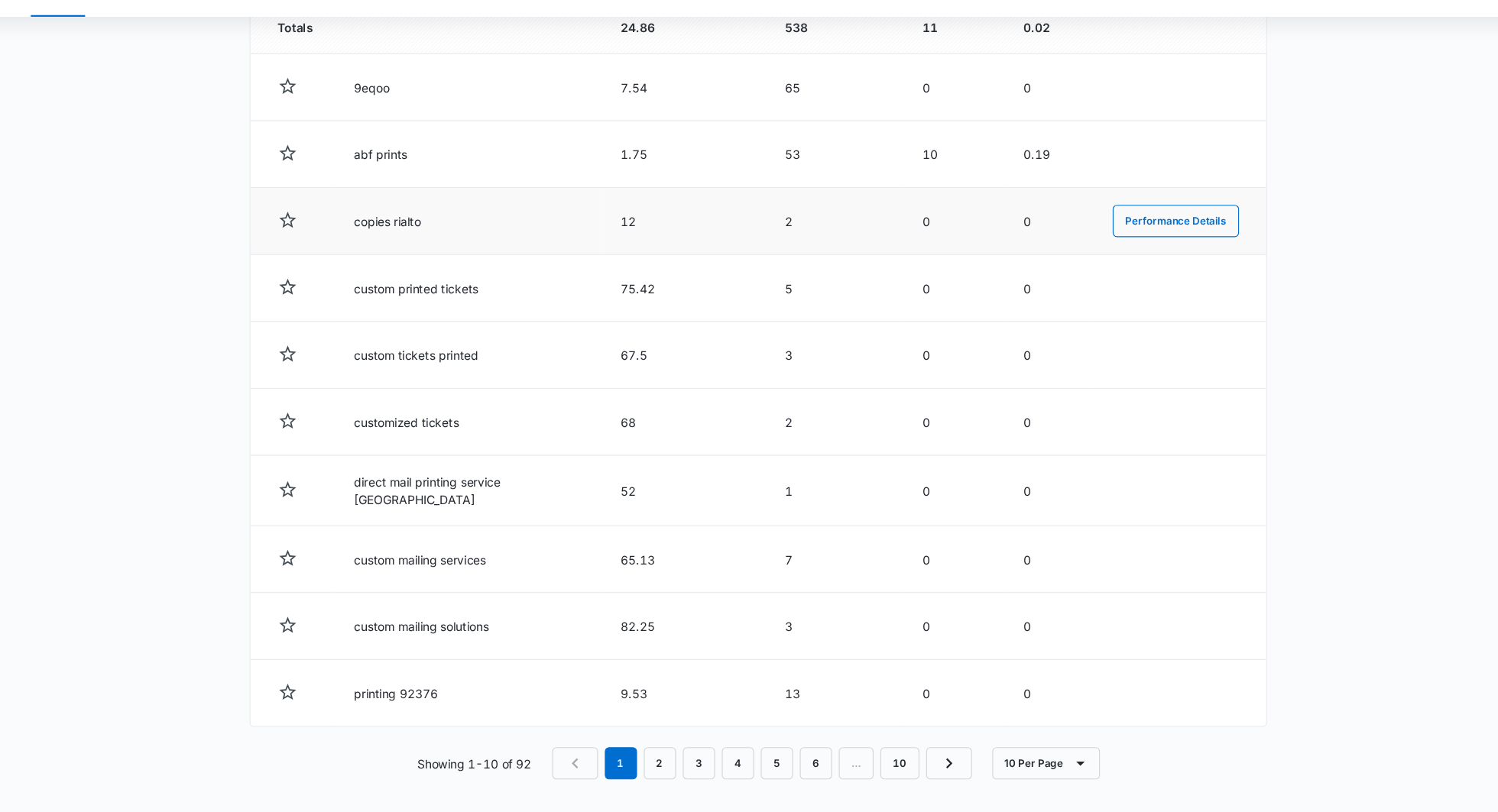
scroll to position [597, 0]
click at [662, 737] on link "2" at bounding box center [660, 768] width 29 height 29
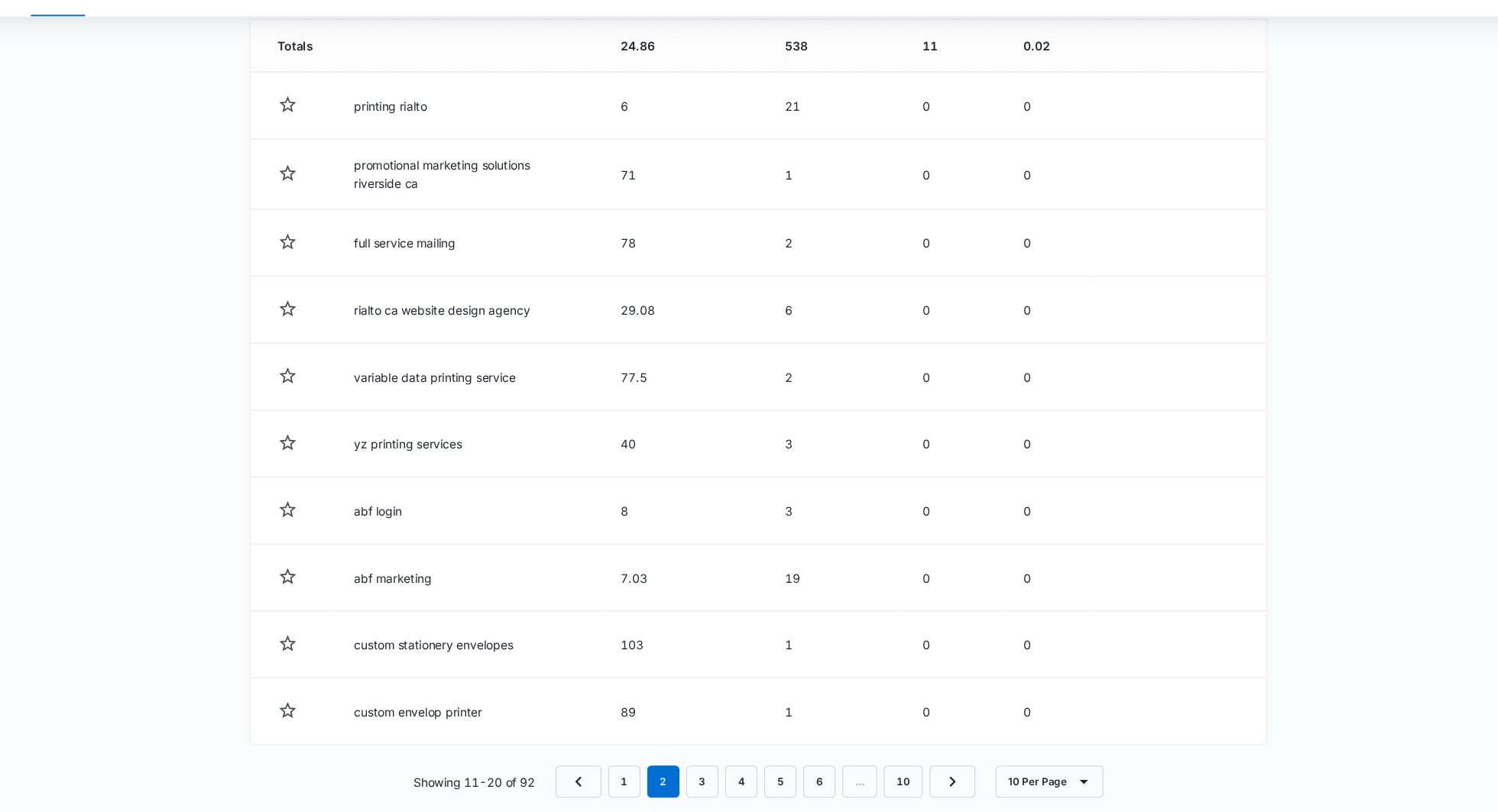
scroll to position [600, 0]
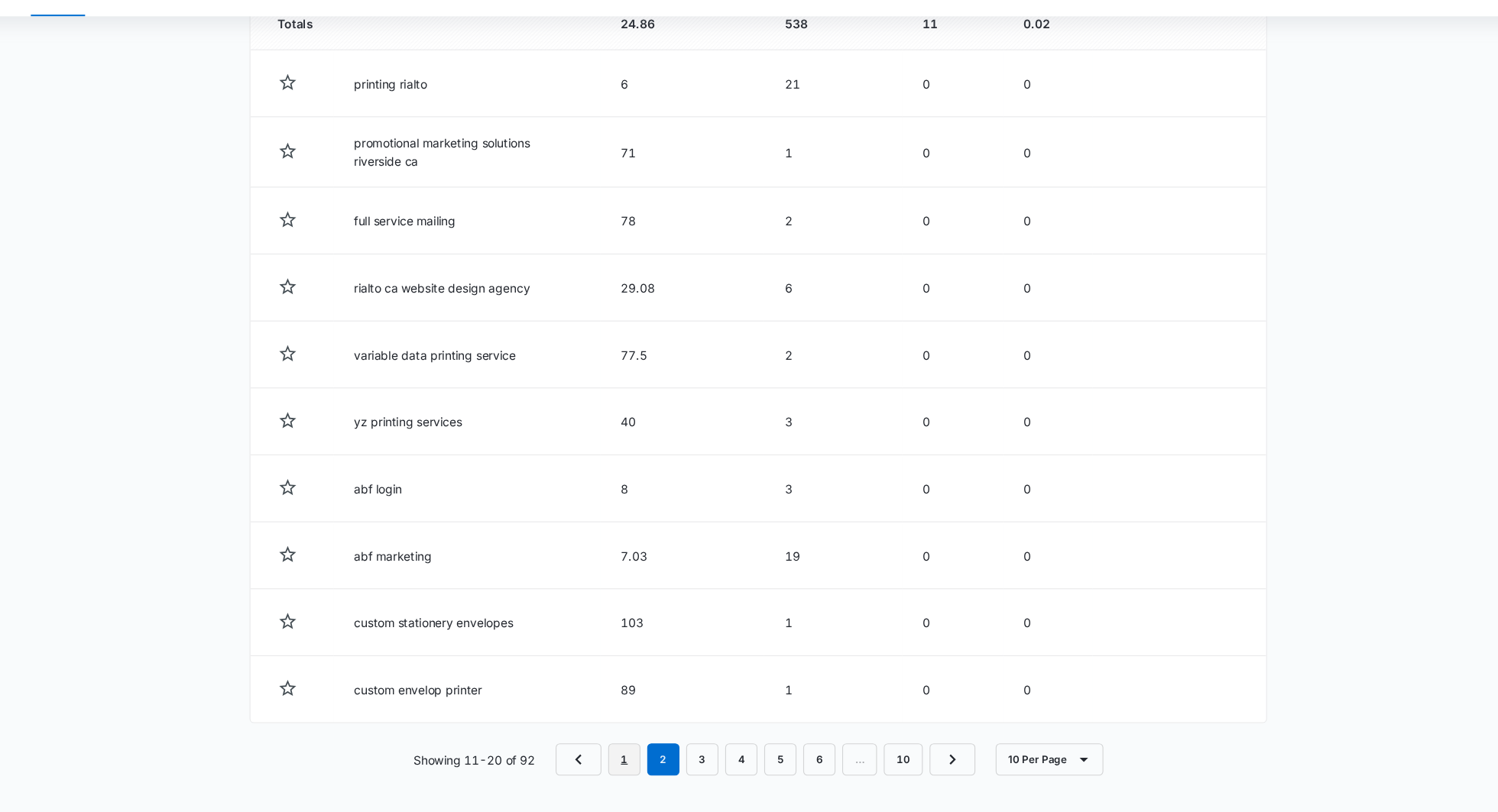
click at [630, 737] on link "1" at bounding box center [628, 764] width 29 height 29
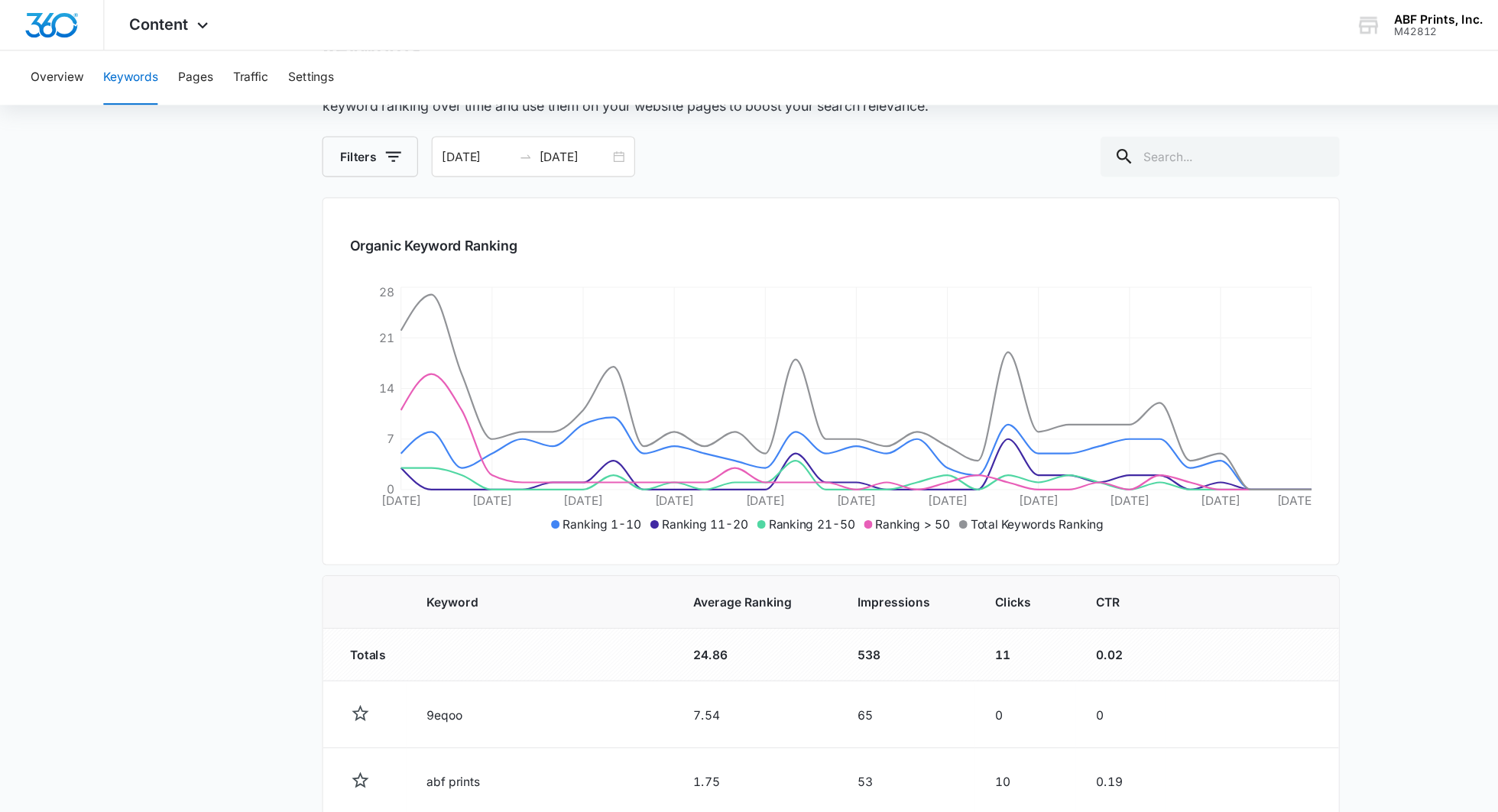
scroll to position [40, 0]
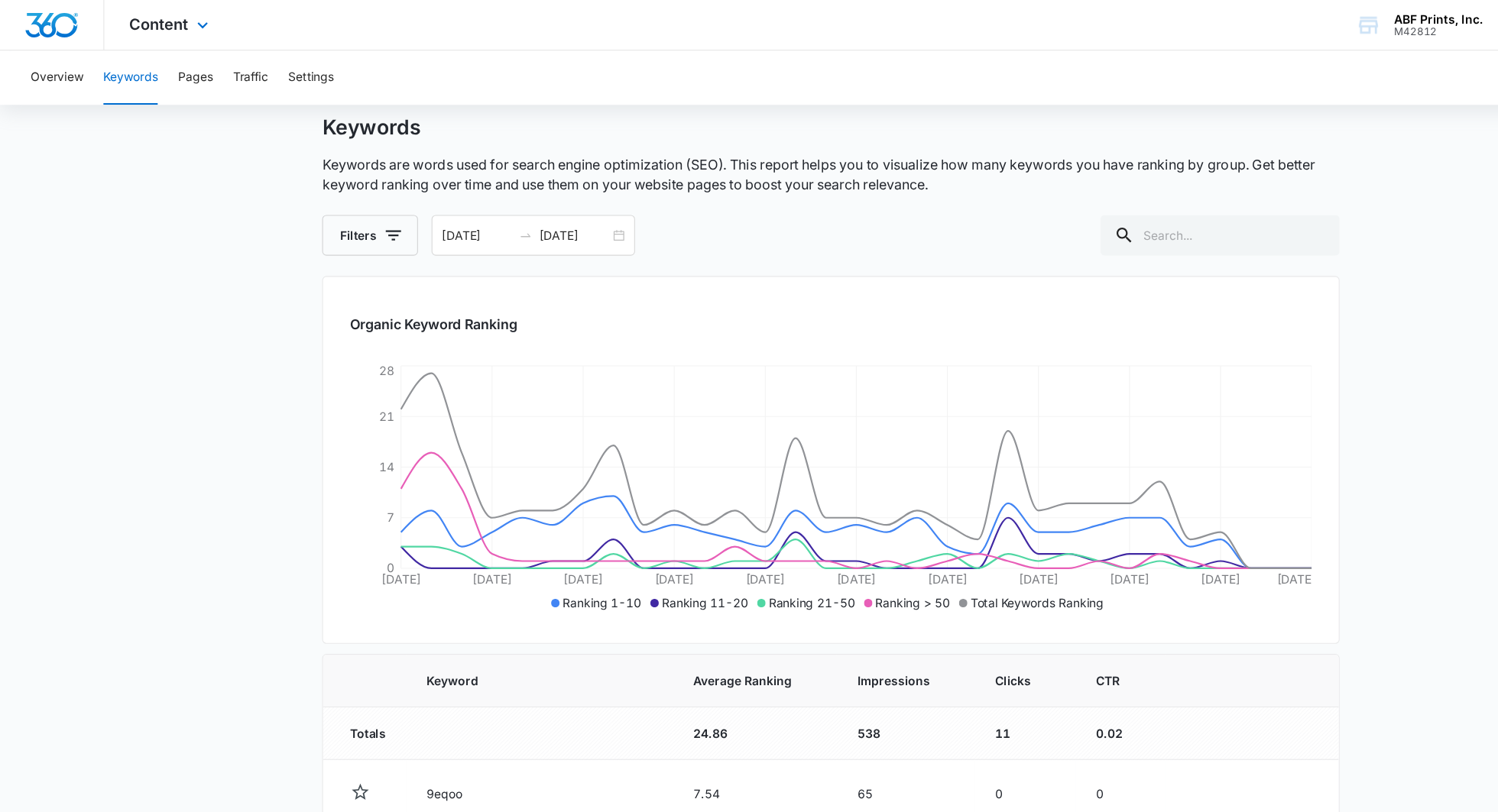
click at [147, 45] on div "Content Apps Reputation Forms CRM Email Social Payments POS Content Ads Intelli…" at bounding box center [749, 23] width 1498 height 46
click at [151, 34] on div "Content Apps Reputation Forms CRM Email Social Payments POS Content Ads Intelli…" at bounding box center [155, 23] width 121 height 45
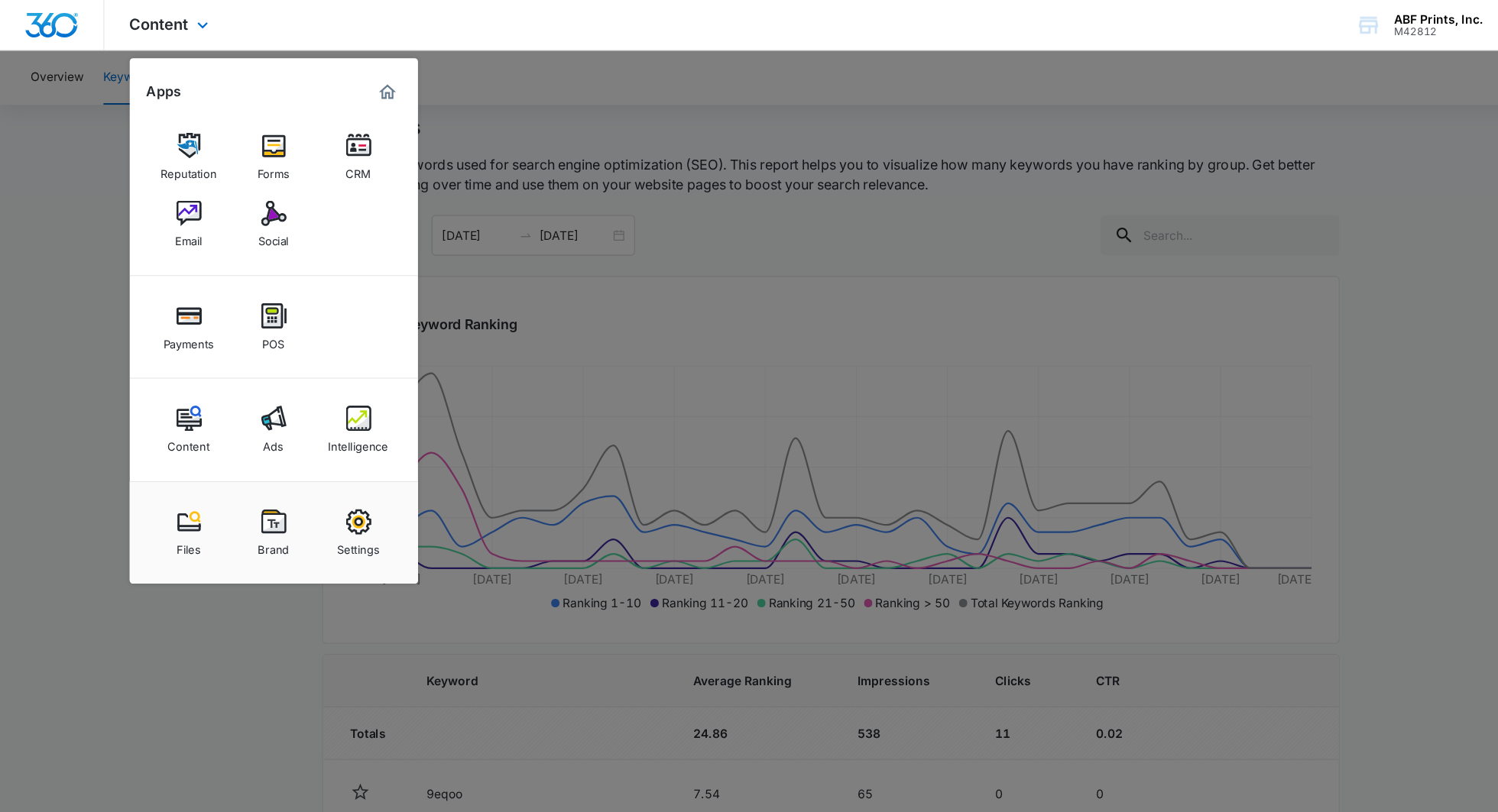
click at [340, 431] on div "Content Ads Intelligence" at bounding box center [247, 388] width 260 height 93
click at [326, 395] on div "Intelligence" at bounding box center [322, 398] width 54 height 20
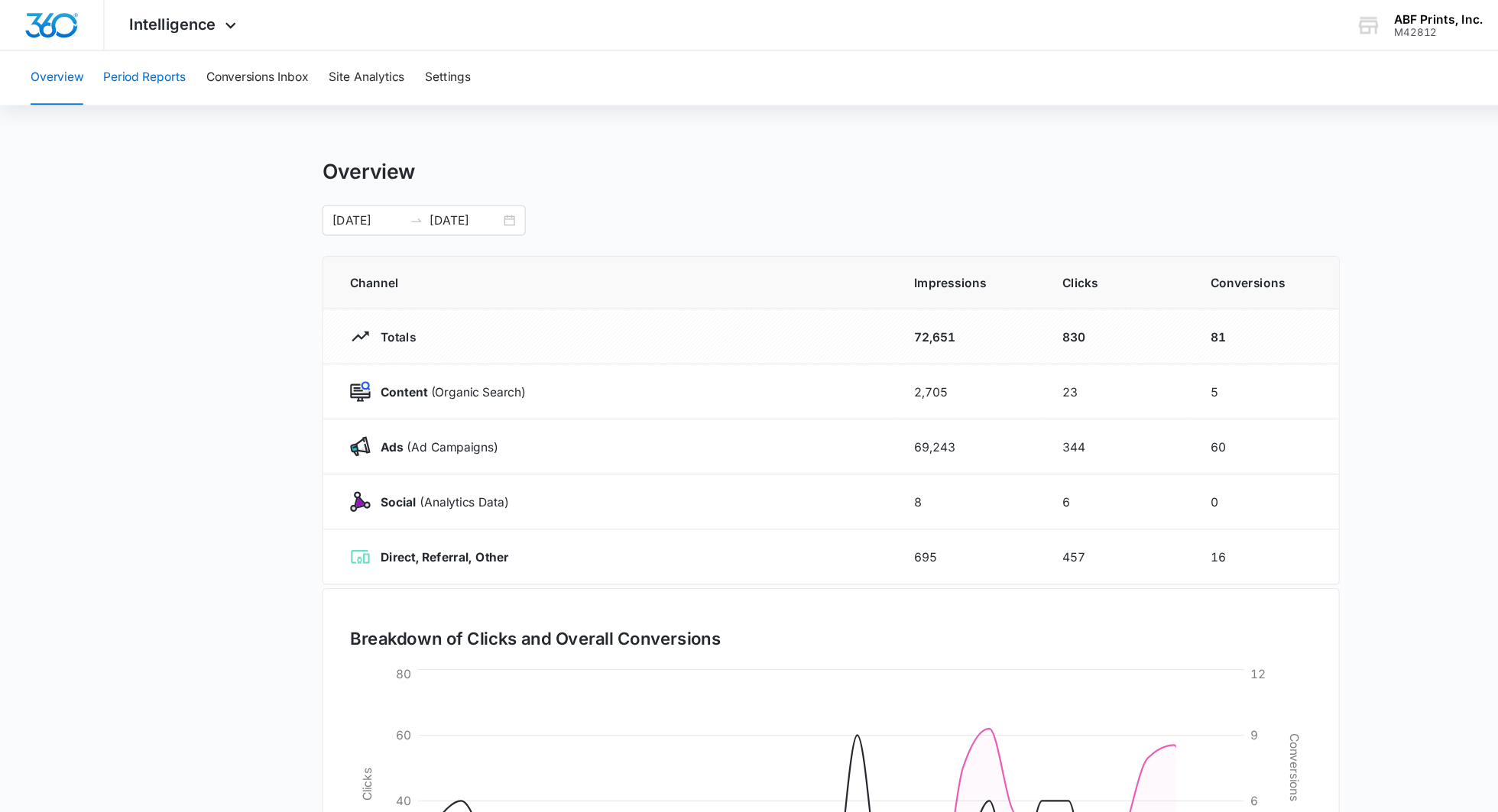
click at [153, 70] on button "Period Reports" at bounding box center [130, 71] width 74 height 49
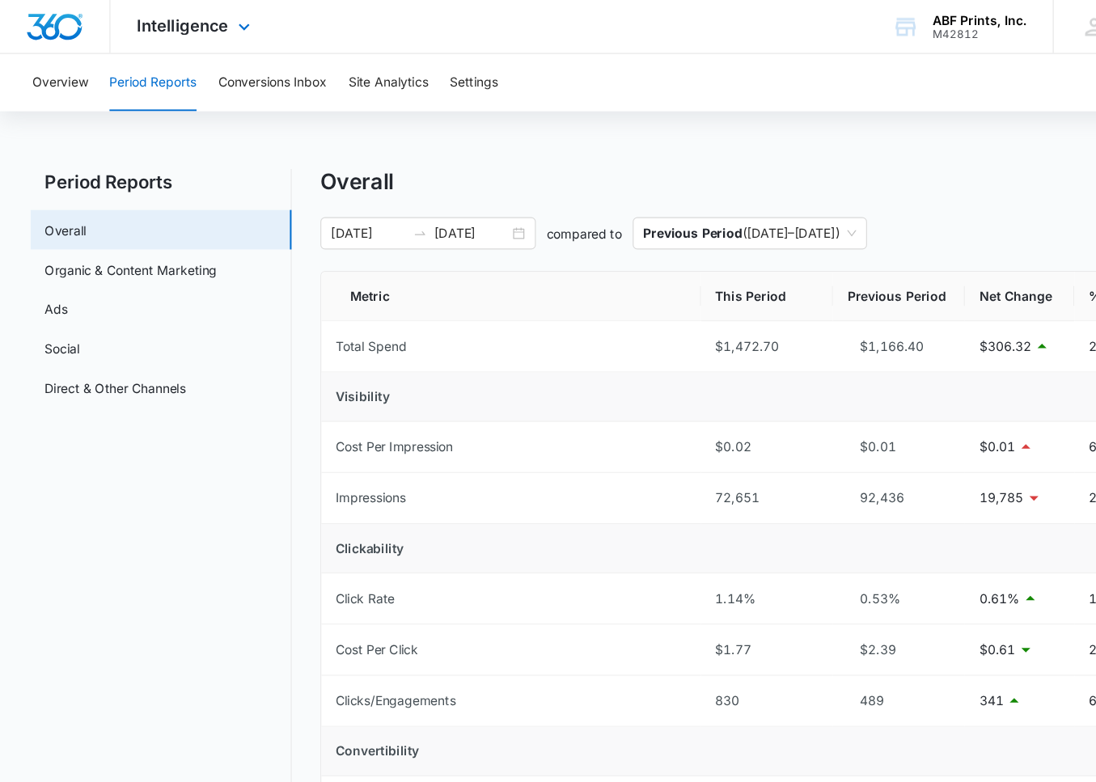
click at [212, 11] on div "Intelligence Apps Reputation Forms CRM Email Social Payments POS Content Ads In…" at bounding box center [177, 24] width 155 height 48
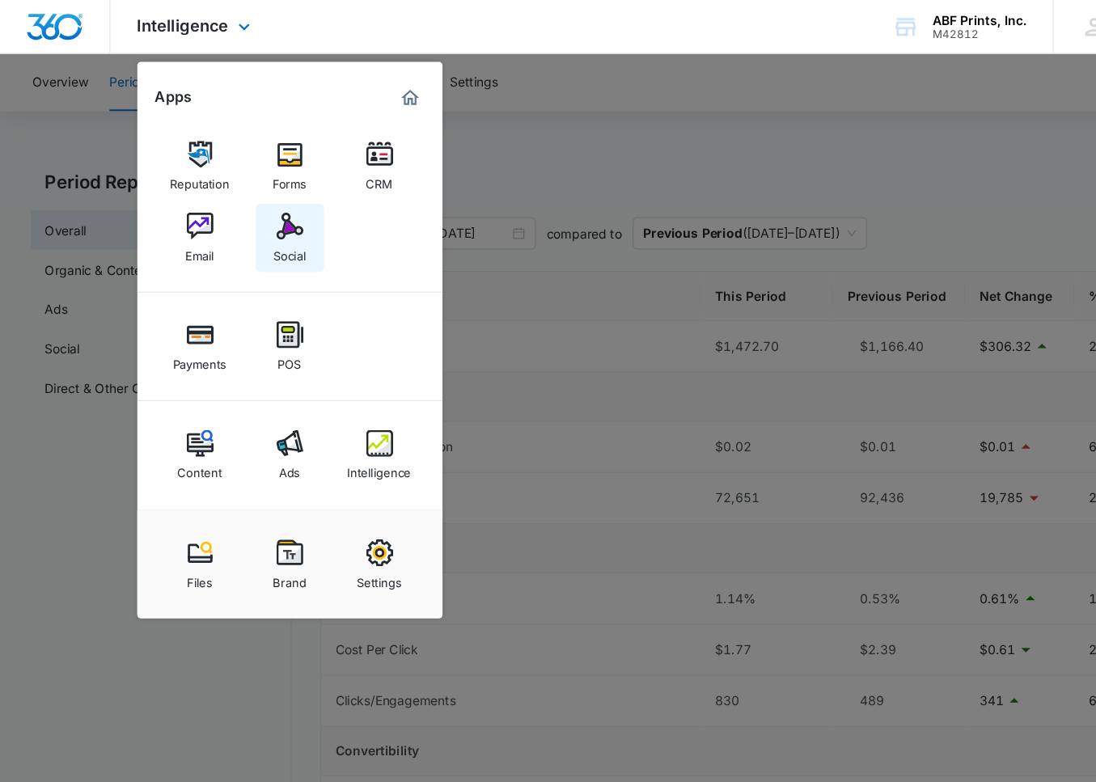
click at [254, 228] on div "Social" at bounding box center [261, 226] width 29 height 21
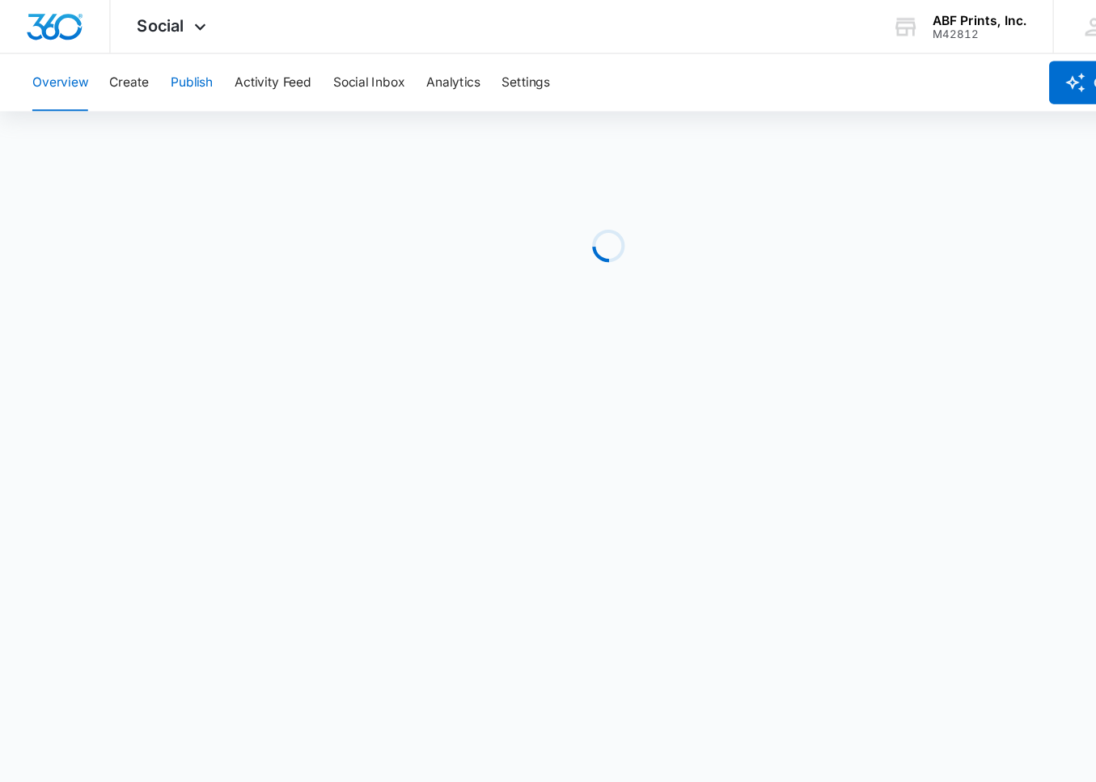
click at [184, 77] on button "Publish" at bounding box center [173, 75] width 38 height 52
click at [108, 133] on button "Schedules" at bounding box center [123, 123] width 55 height 45
click at [61, 130] on button "Calendar" at bounding box center [53, 123] width 48 height 45
click at [134, 119] on button "Schedules" at bounding box center [123, 123] width 55 height 45
click at [60, 114] on button "Calendar" at bounding box center [53, 123] width 48 height 45
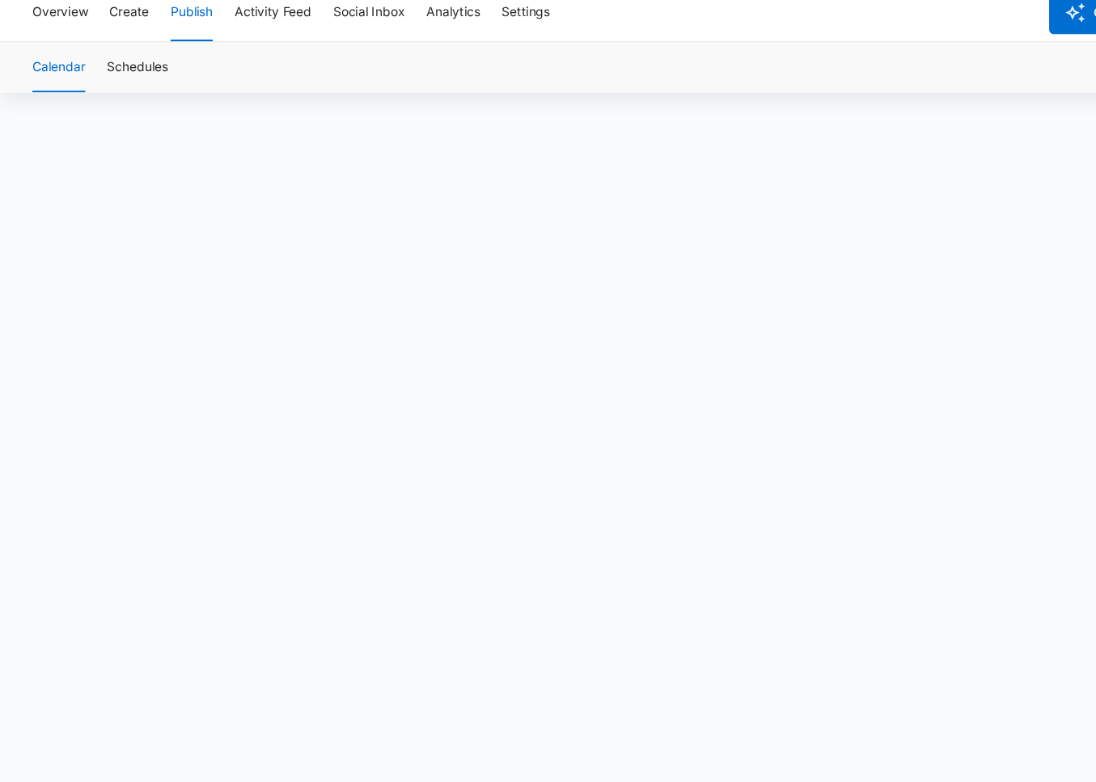
scroll to position [11, 0]
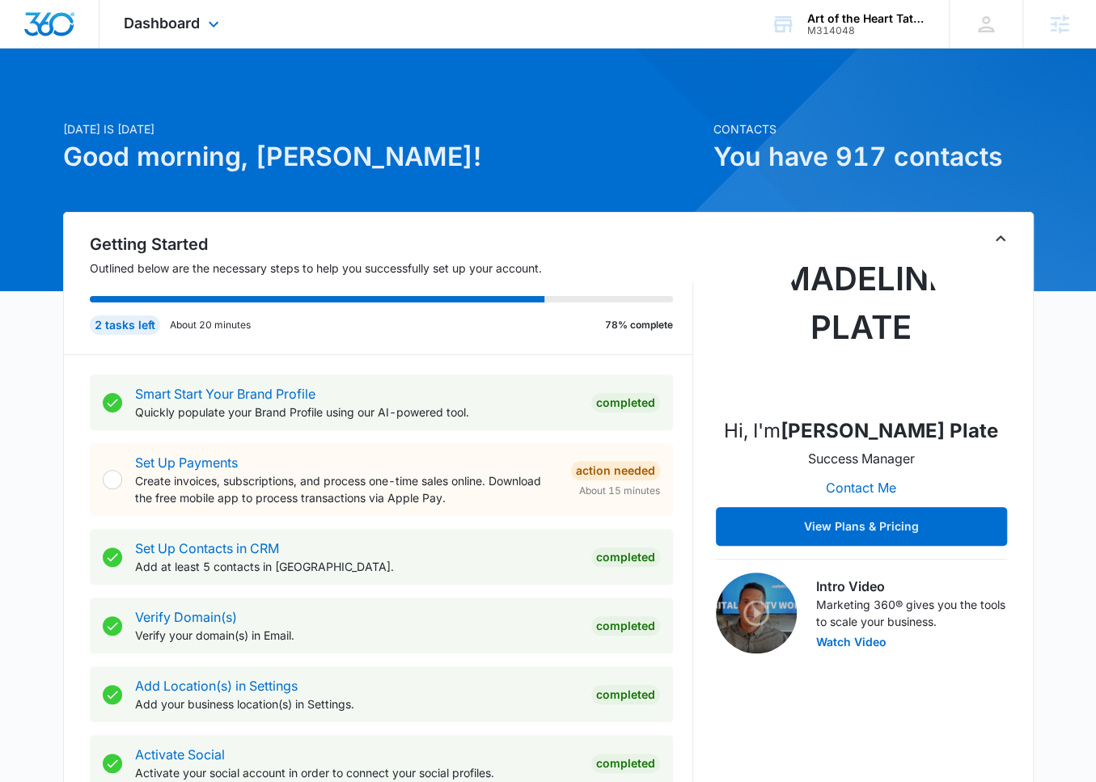
click at [197, 42] on div "Dashboard Apps Reputation Websites Forms CRM Email Social Payments POS Content …" at bounding box center [174, 24] width 148 height 48
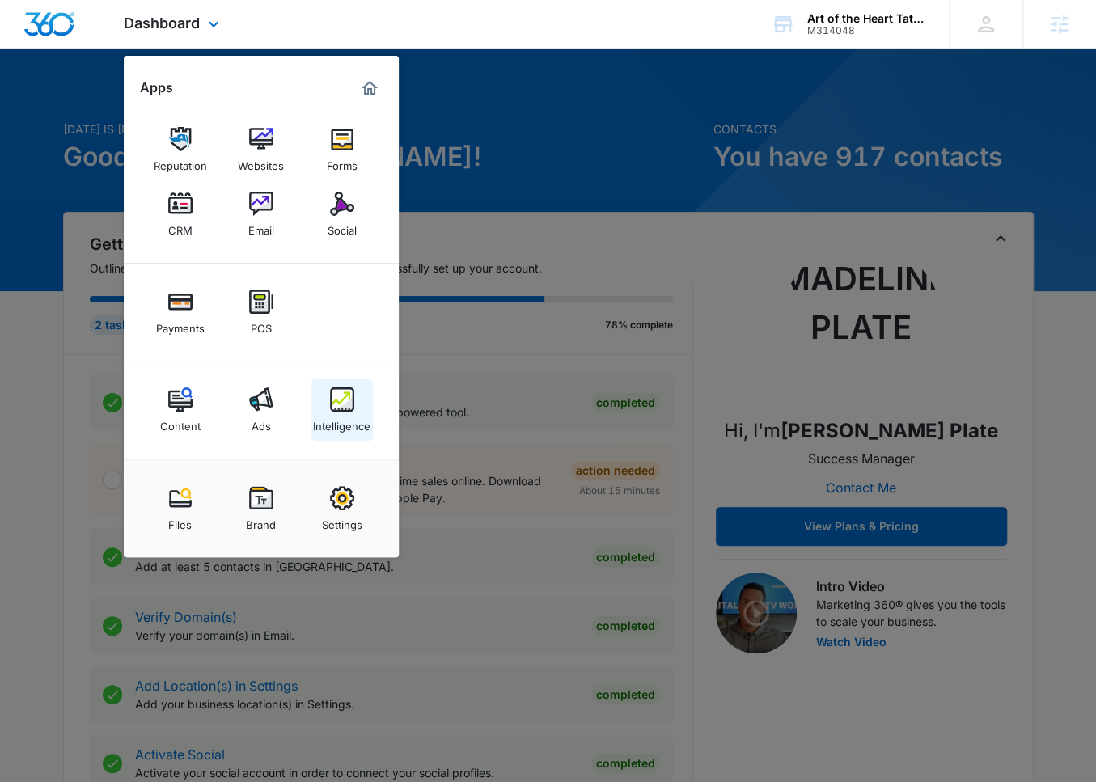
click at [335, 414] on div "Intelligence" at bounding box center [341, 422] width 57 height 21
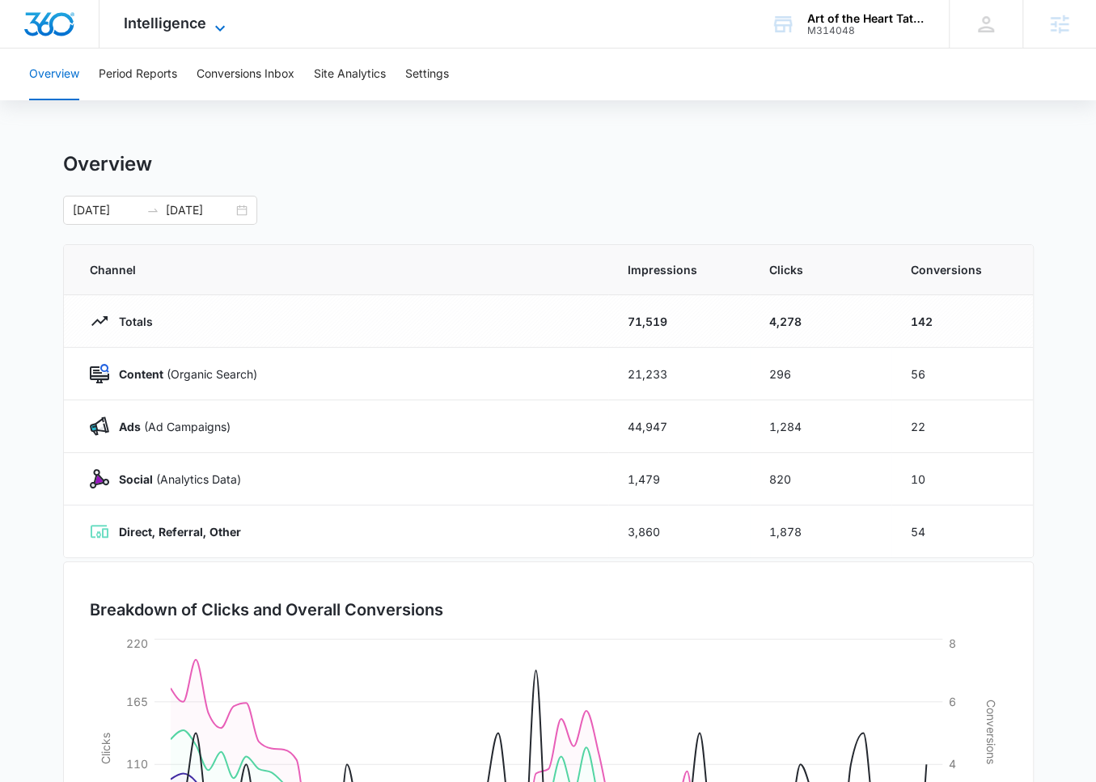
click at [179, 18] on span "Intelligence" at bounding box center [165, 23] width 83 height 17
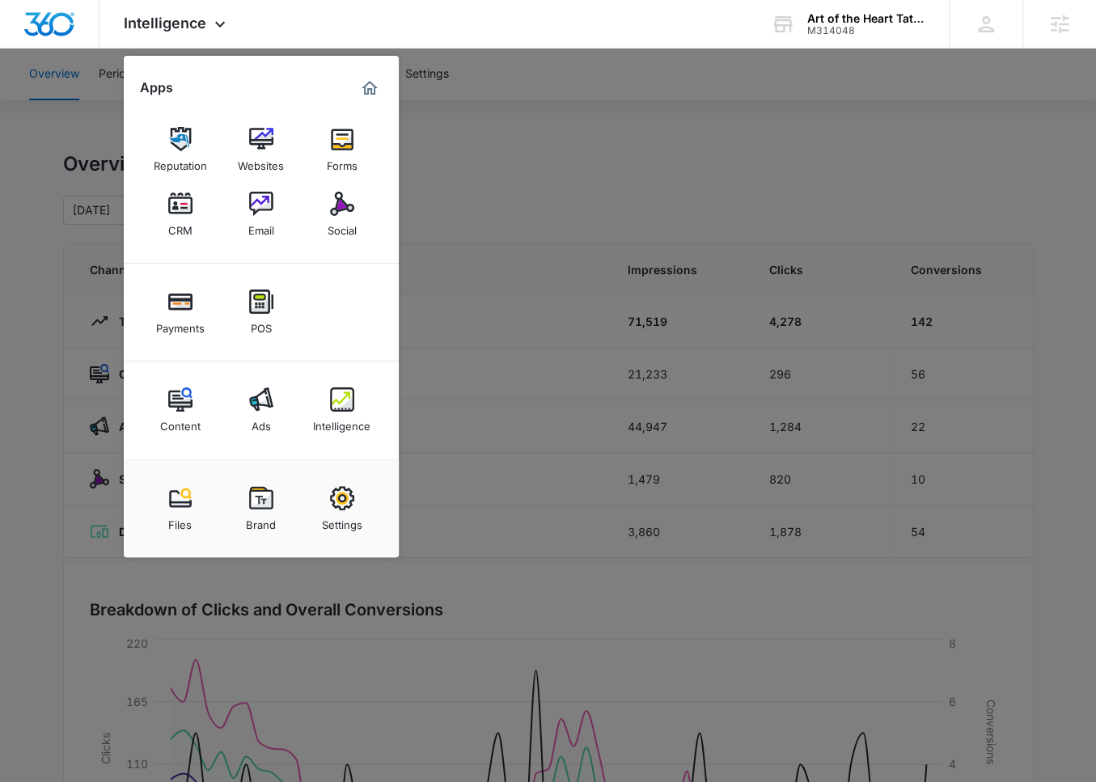
click at [476, 233] on div at bounding box center [548, 391] width 1096 height 782
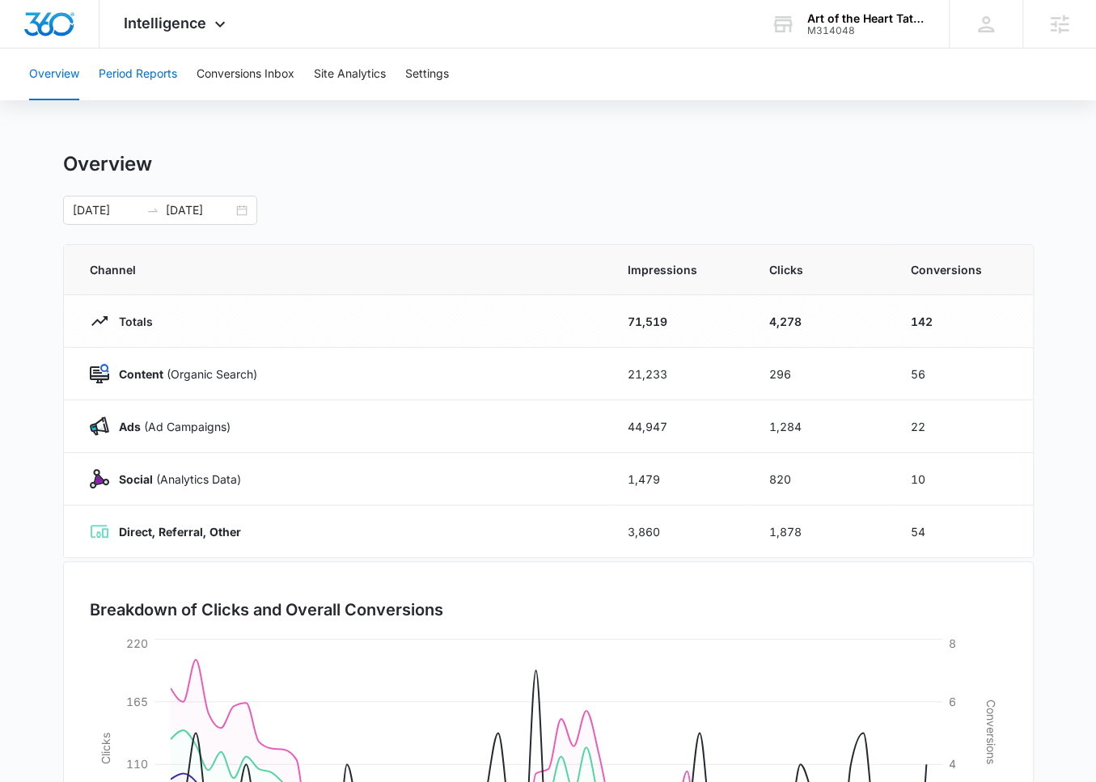
click at [168, 83] on button "Period Reports" at bounding box center [138, 75] width 78 height 52
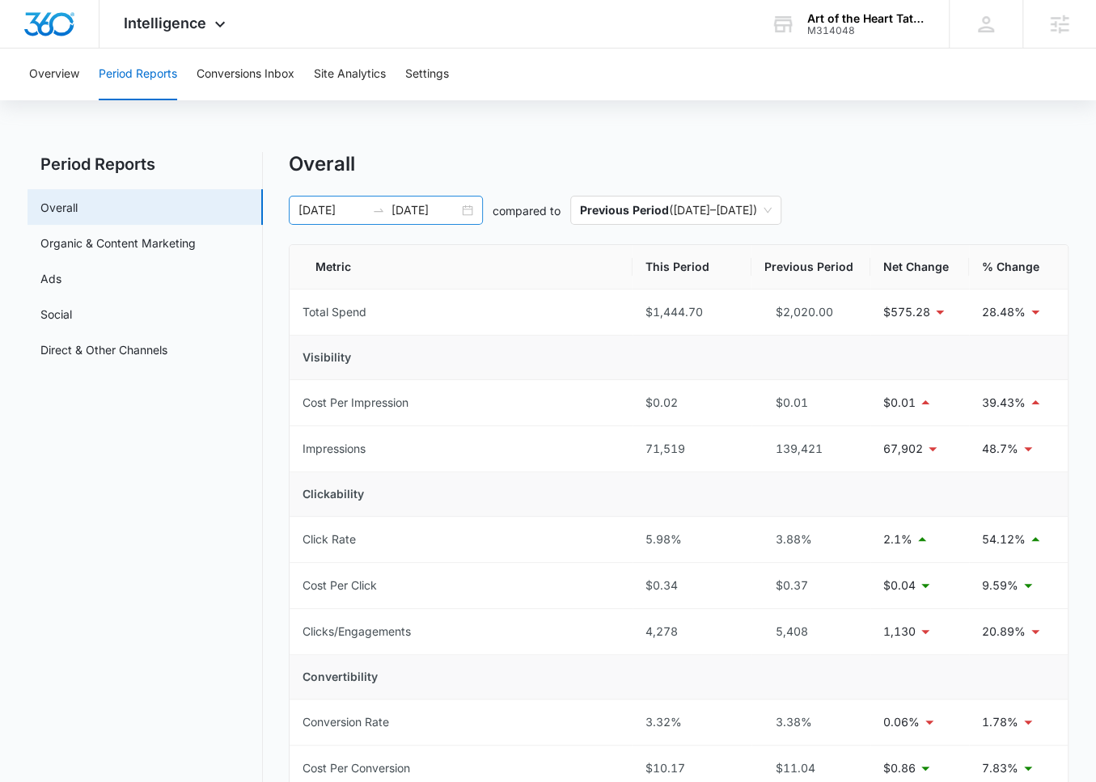
click at [342, 208] on input "08/06/2025" at bounding box center [332, 210] width 67 height 18
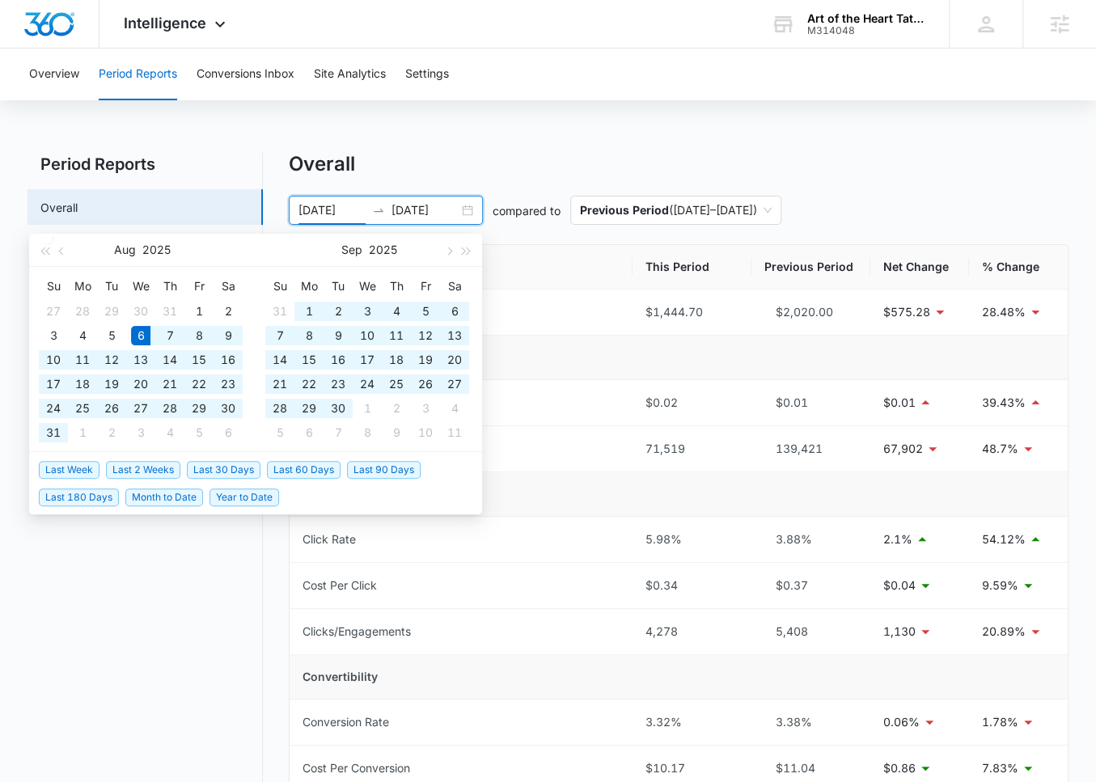
click at [227, 467] on span "Last 30 Days" at bounding box center [224, 470] width 74 height 18
type input "[DATE]"
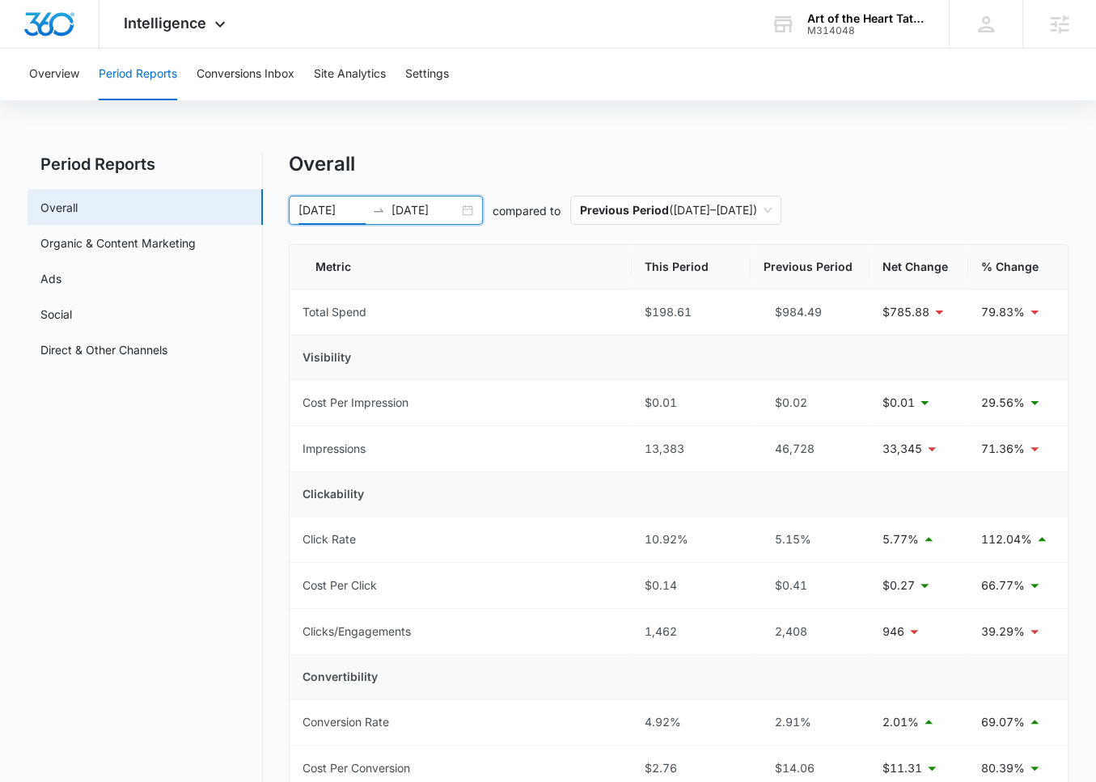
click at [586, 167] on div "Overall" at bounding box center [679, 164] width 780 height 24
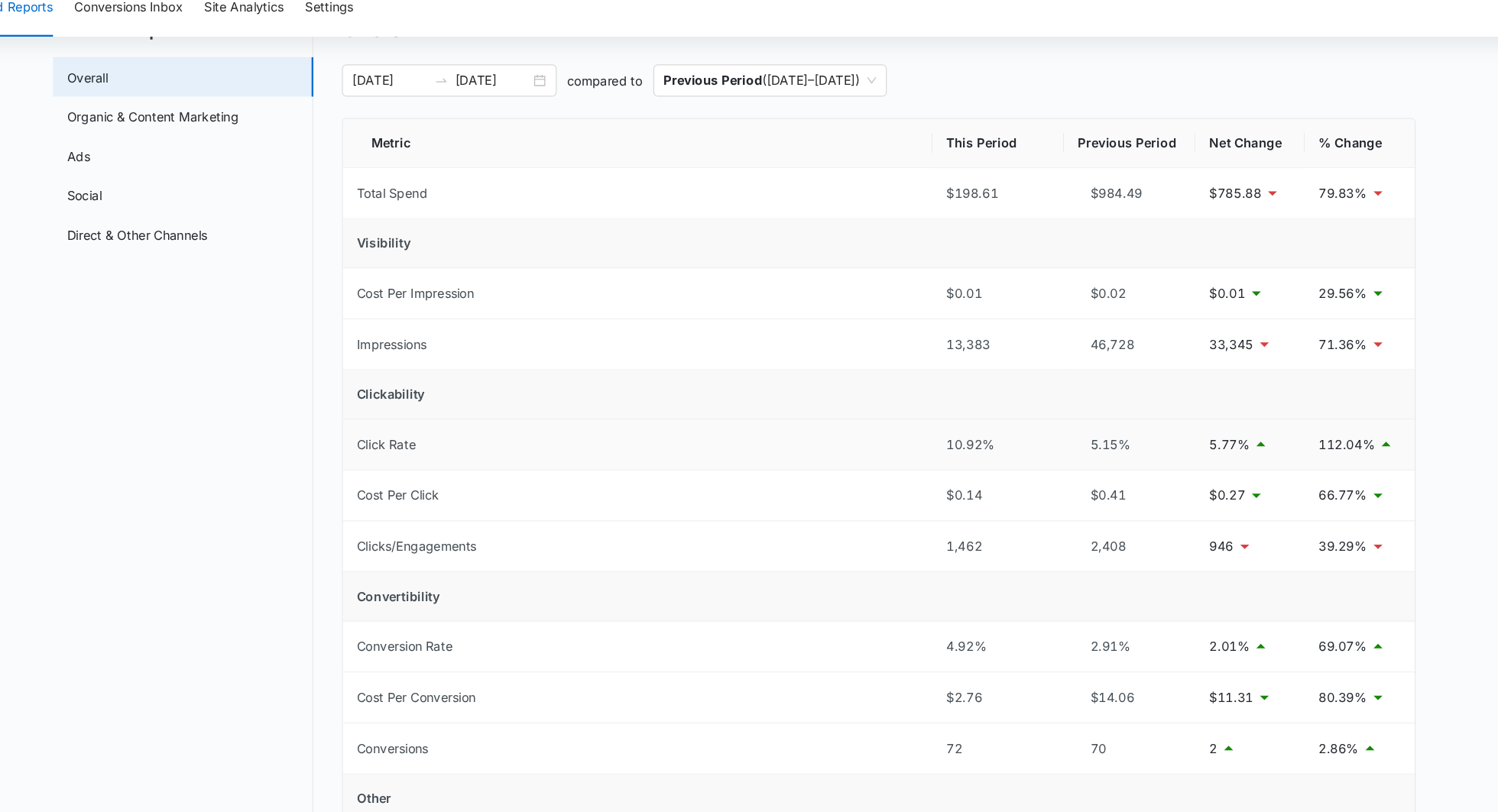
scroll to position [67, 0]
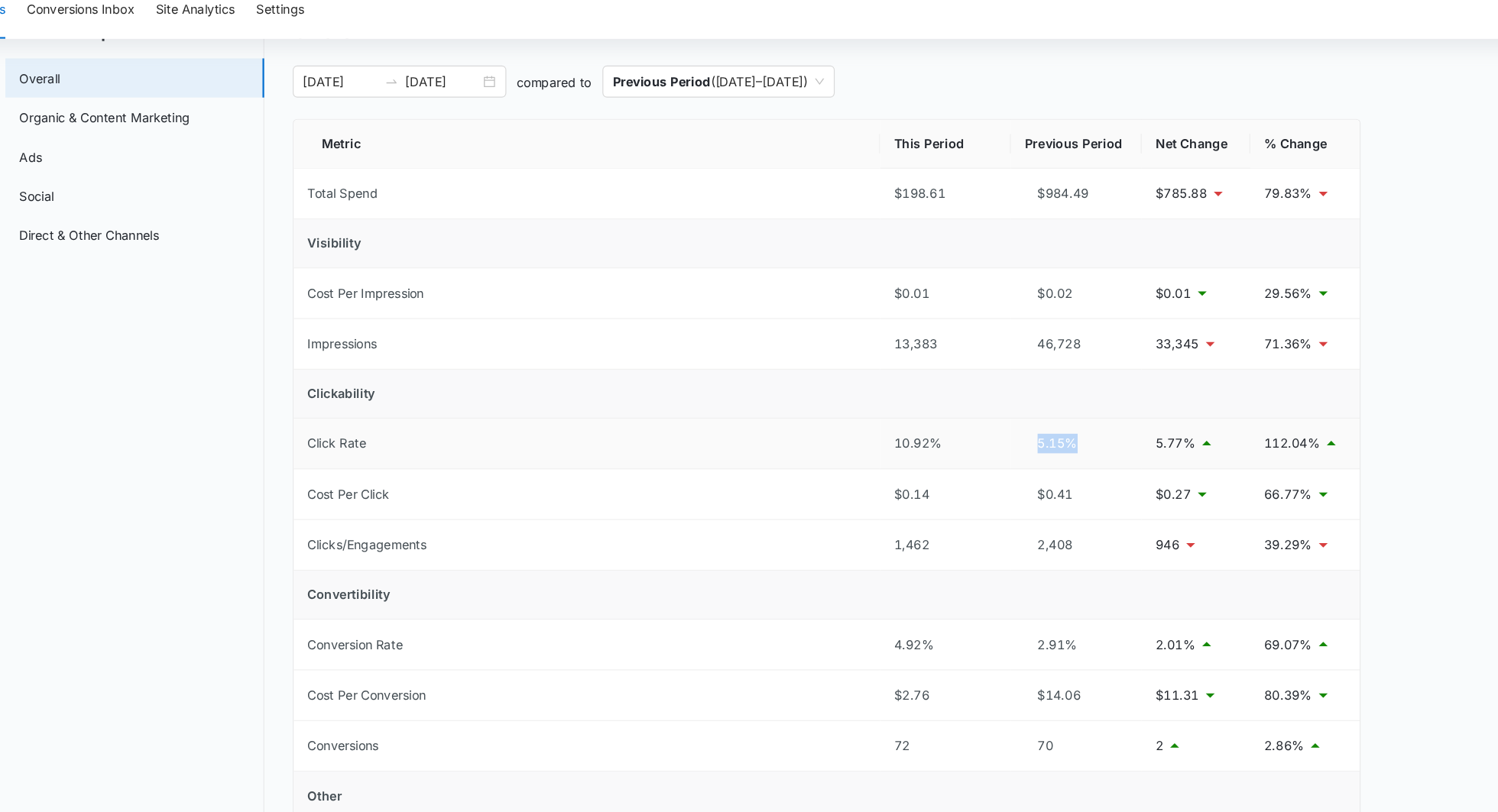
drag, startPoint x: 1101, startPoint y: 442, endPoint x: 1037, endPoint y: 441, distance: 64.0
click at [1034, 442] on td "5.15%" at bounding box center [1086, 443] width 112 height 43
drag, startPoint x: 988, startPoint y: 446, endPoint x: 901, endPoint y: 445, distance: 87.0
click at [901, 446] on tr "Click Rate 10.92% 5.15% 5.77% 112.04%" at bounding box center [872, 443] width 915 height 43
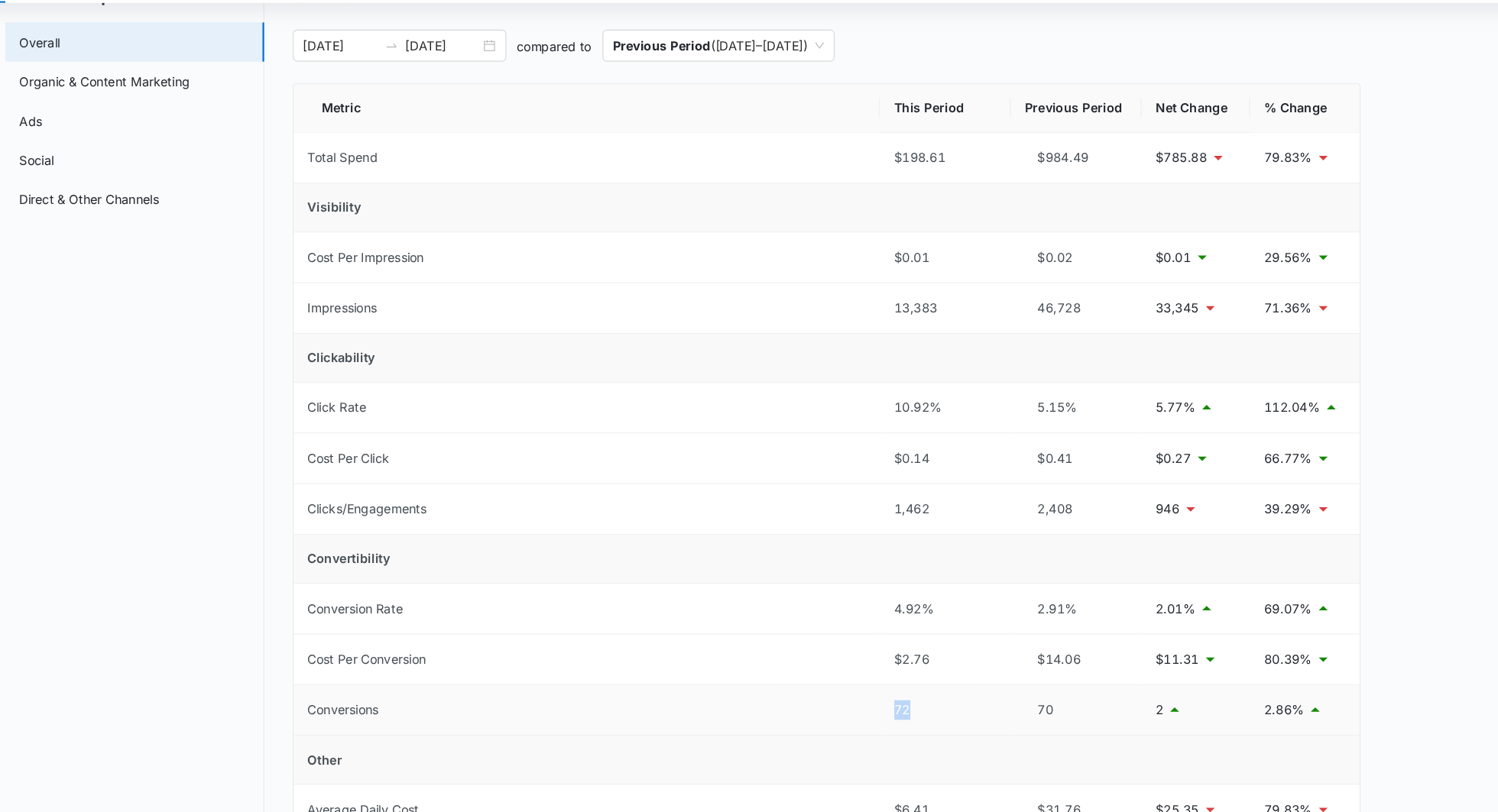
drag, startPoint x: 978, startPoint y: 691, endPoint x: 885, endPoint y: 689, distance: 93.0
click at [885, 689] on tr "Conversions 72 70 2 2.86%" at bounding box center [872, 702] width 915 height 43
click at [970, 523] on div "1,462" at bounding box center [974, 530] width 88 height 17
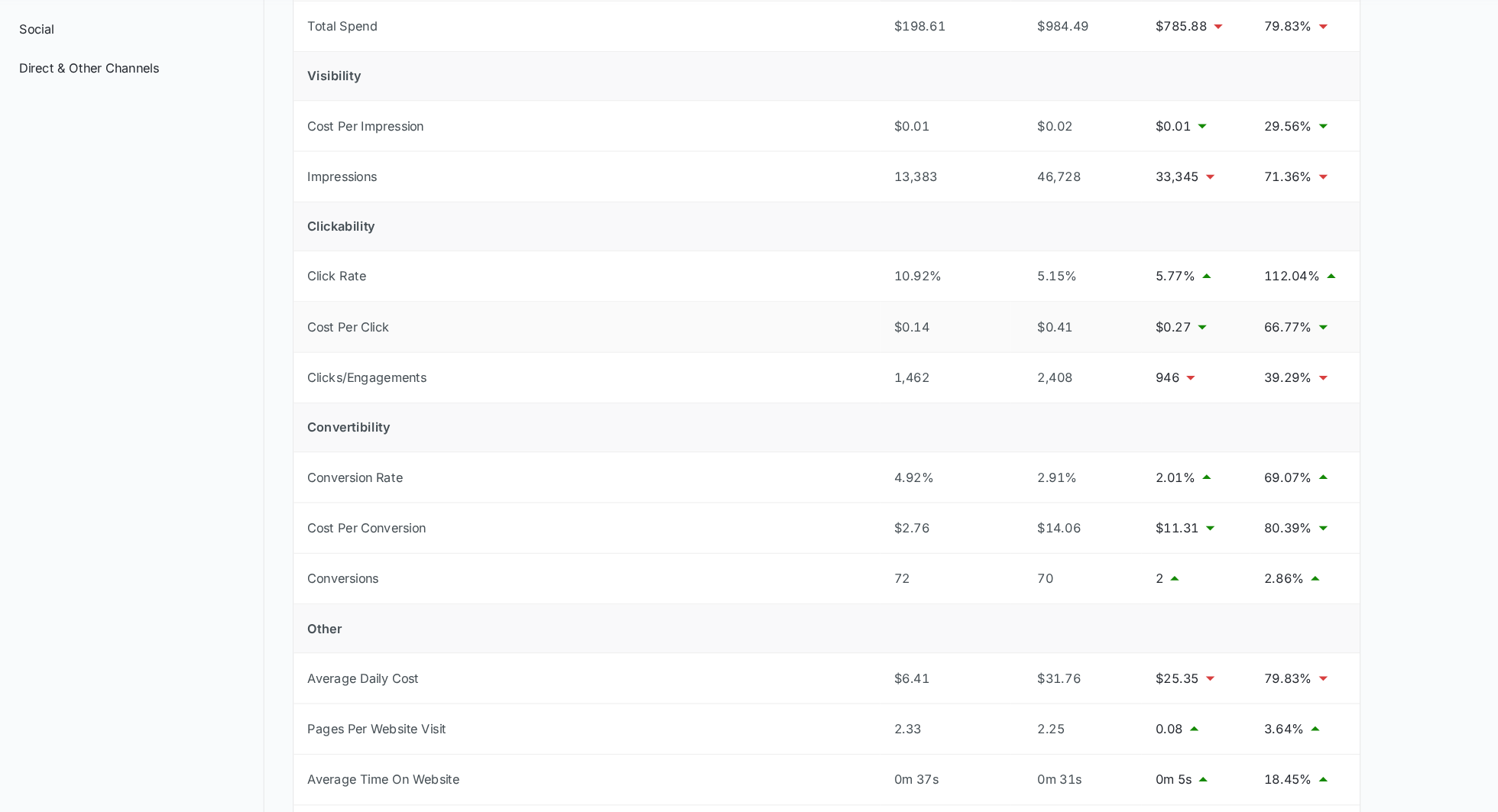
scroll to position [158, 0]
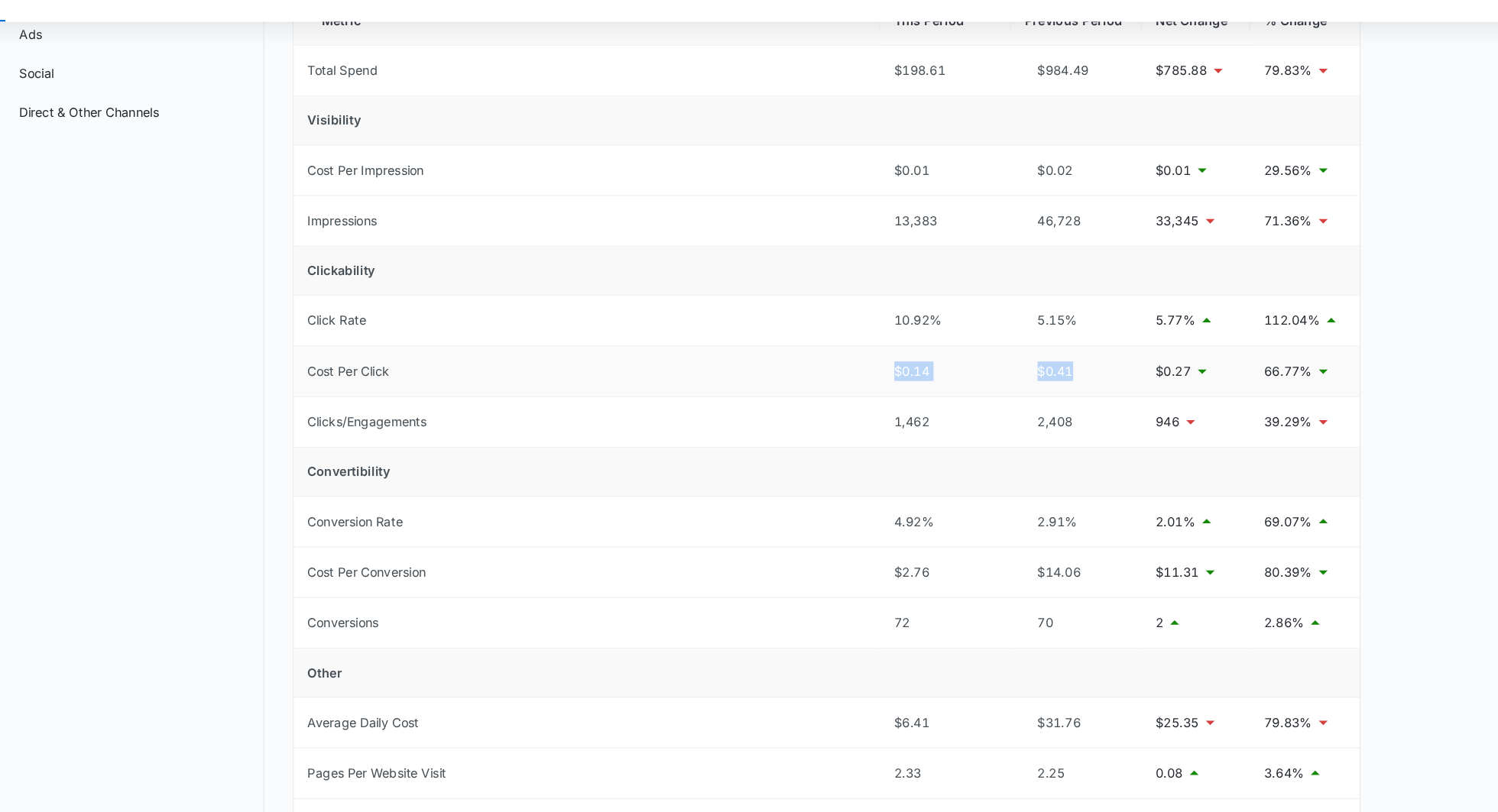
drag, startPoint x: 1112, startPoint y: 398, endPoint x: 910, endPoint y: 393, distance: 202.1
click at [910, 394] on tr "Cost Per Click $0.14 $0.41 $0.27 66.77%" at bounding box center [872, 396] width 915 height 43
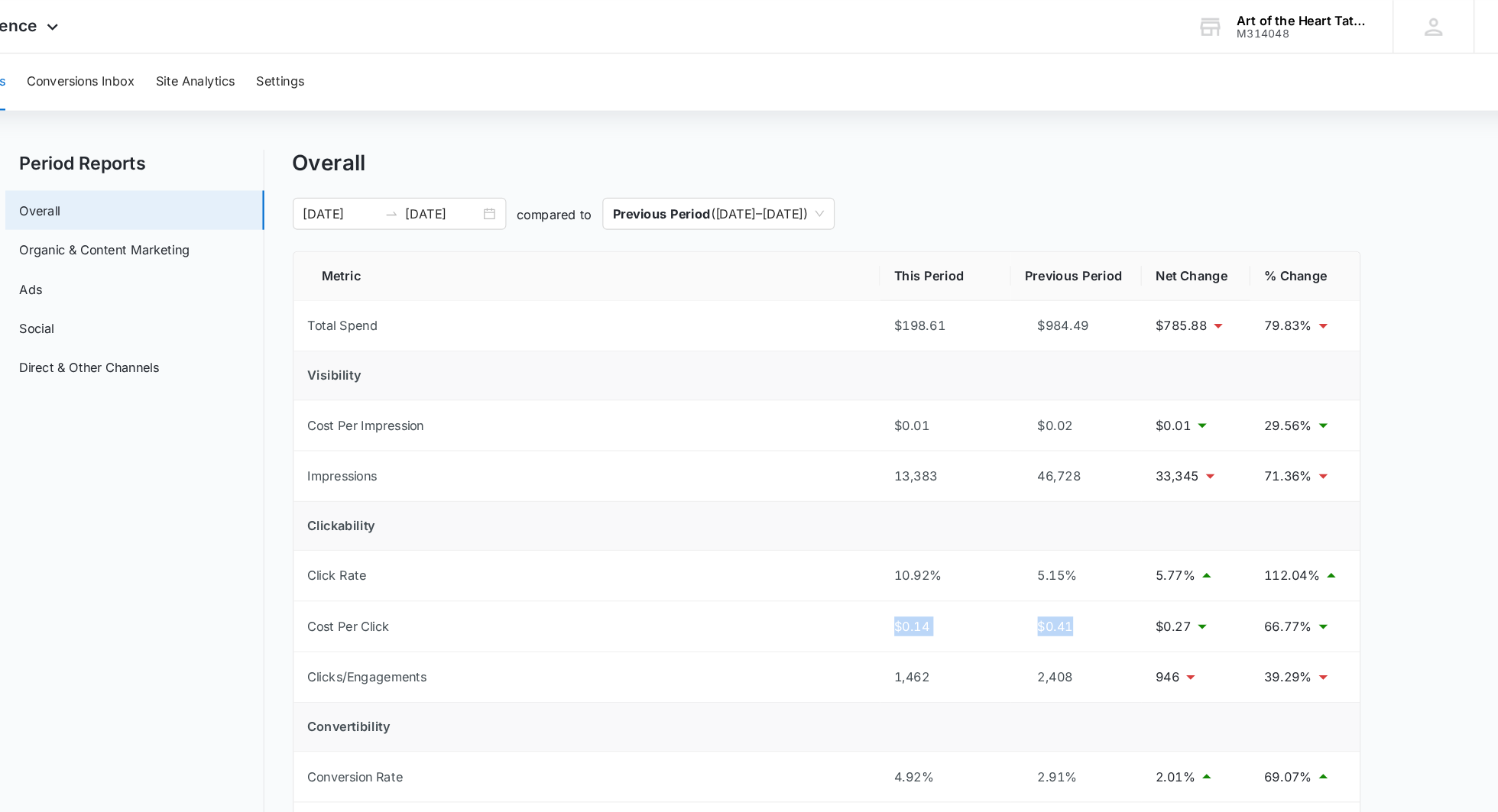
scroll to position [0, 0]
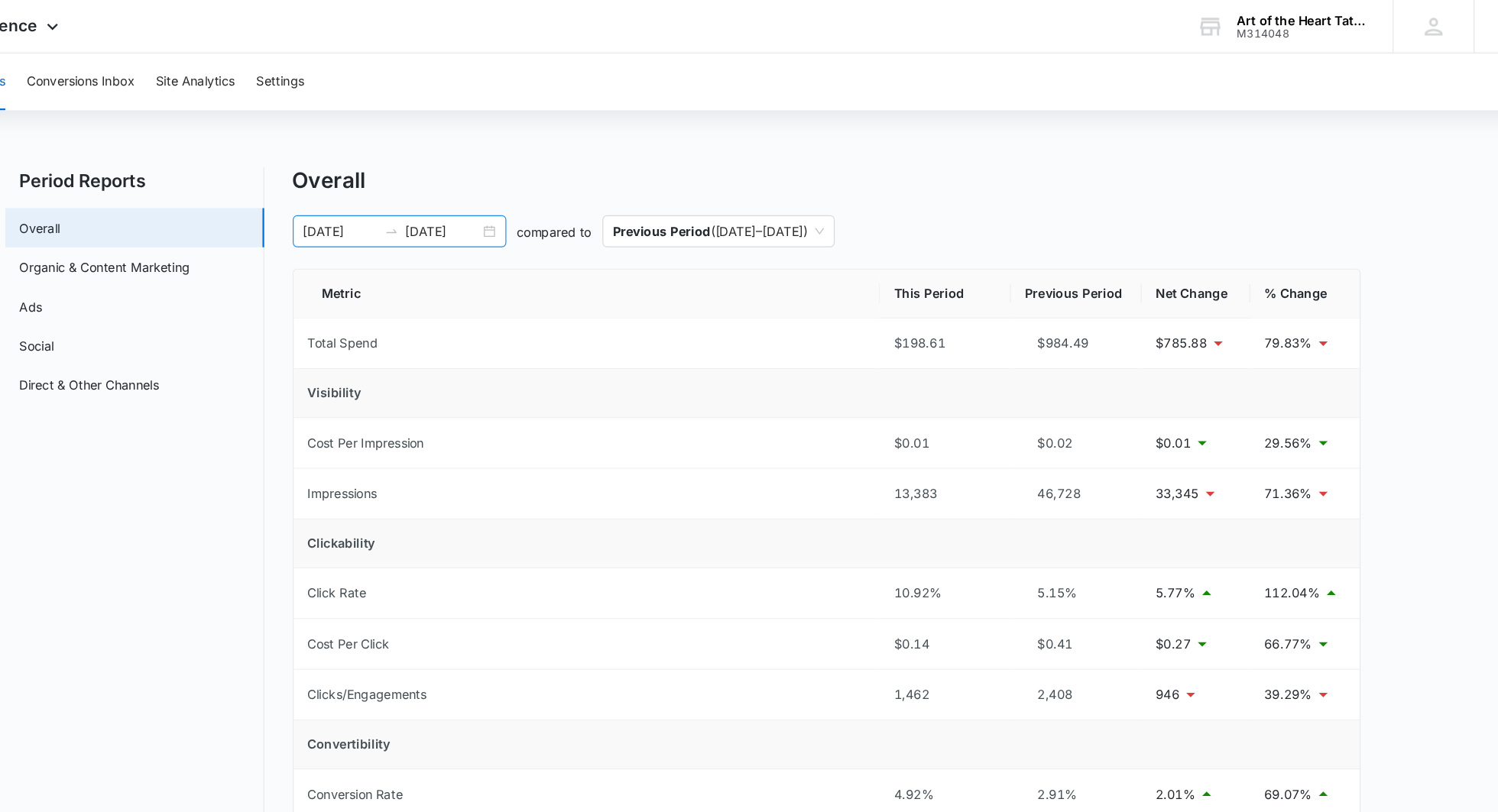
click at [562, 202] on input "[DATE]" at bounding box center [542, 198] width 63 height 17
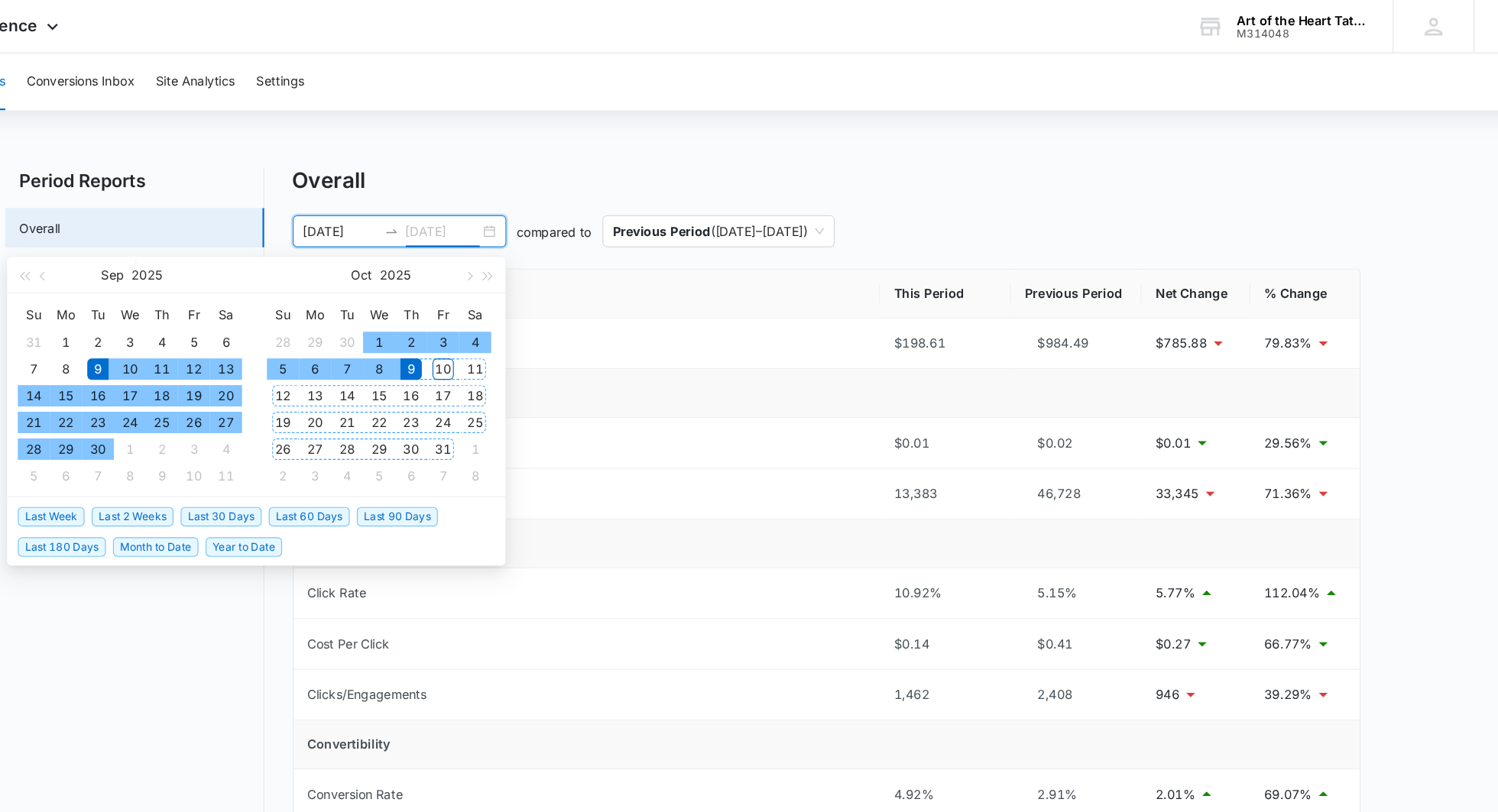
type input "[DATE]"
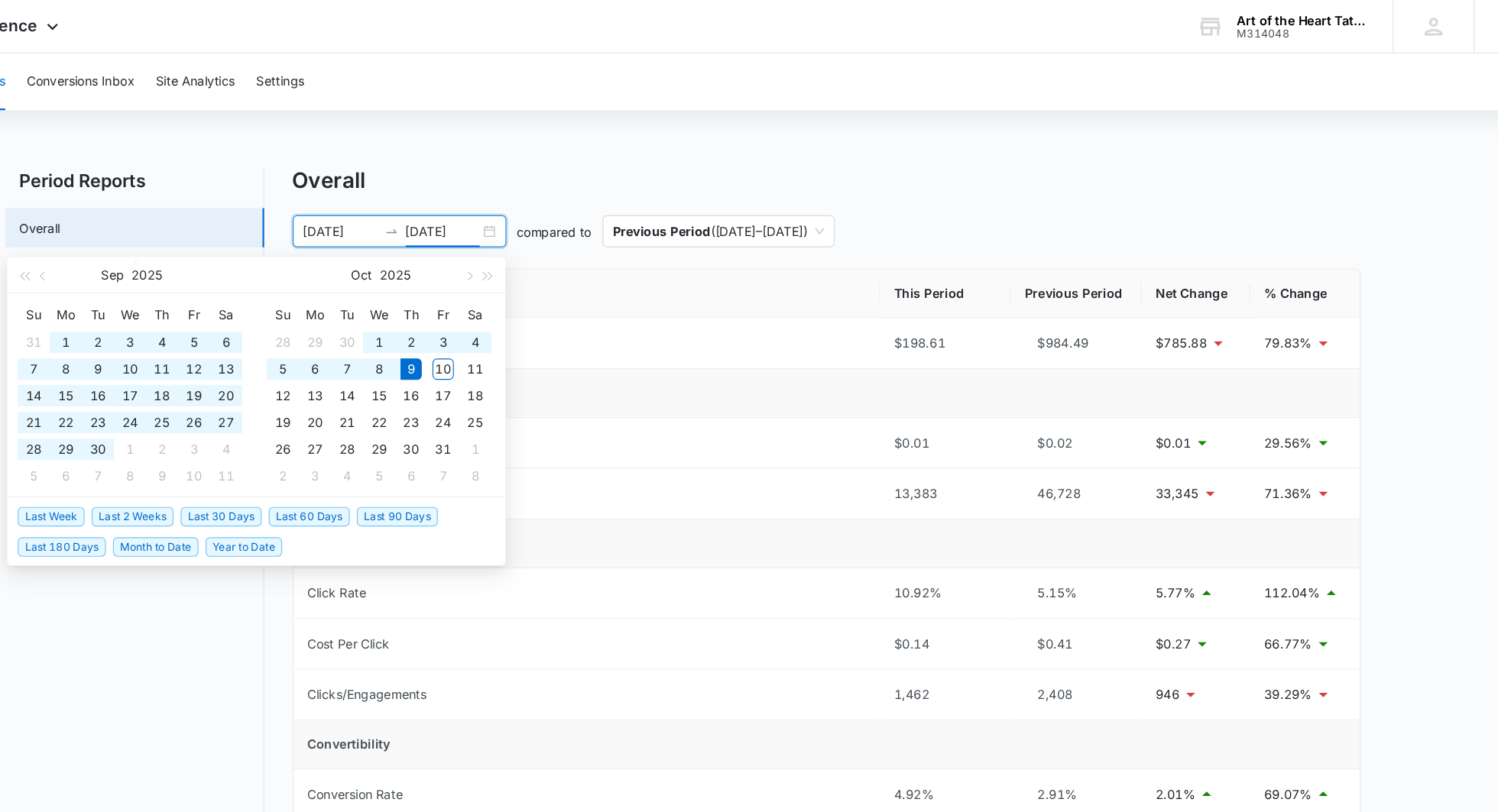
click at [212, 468] on span "Last 180 Days" at bounding box center [215, 470] width 76 height 17
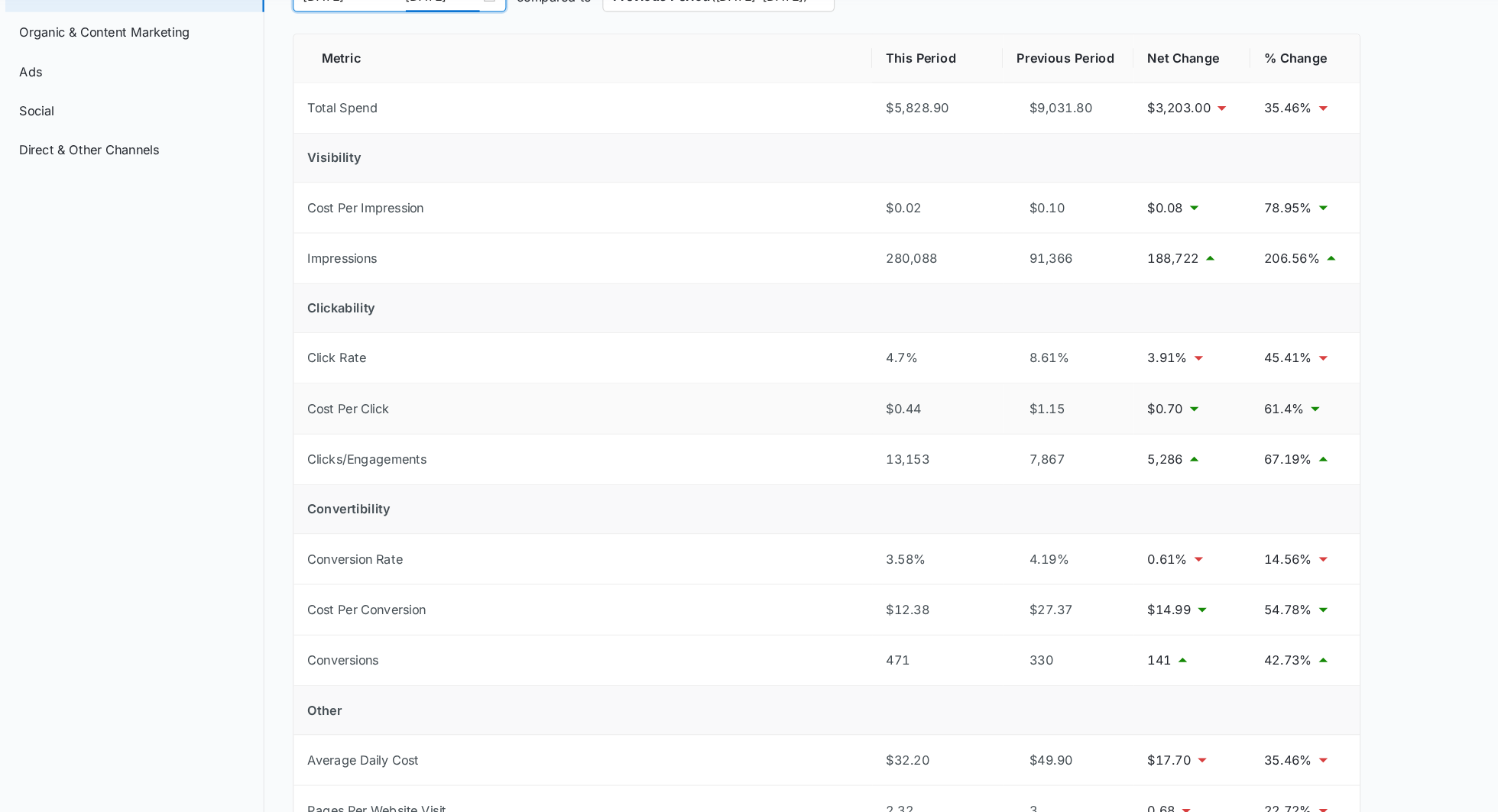
scroll to position [92, 0]
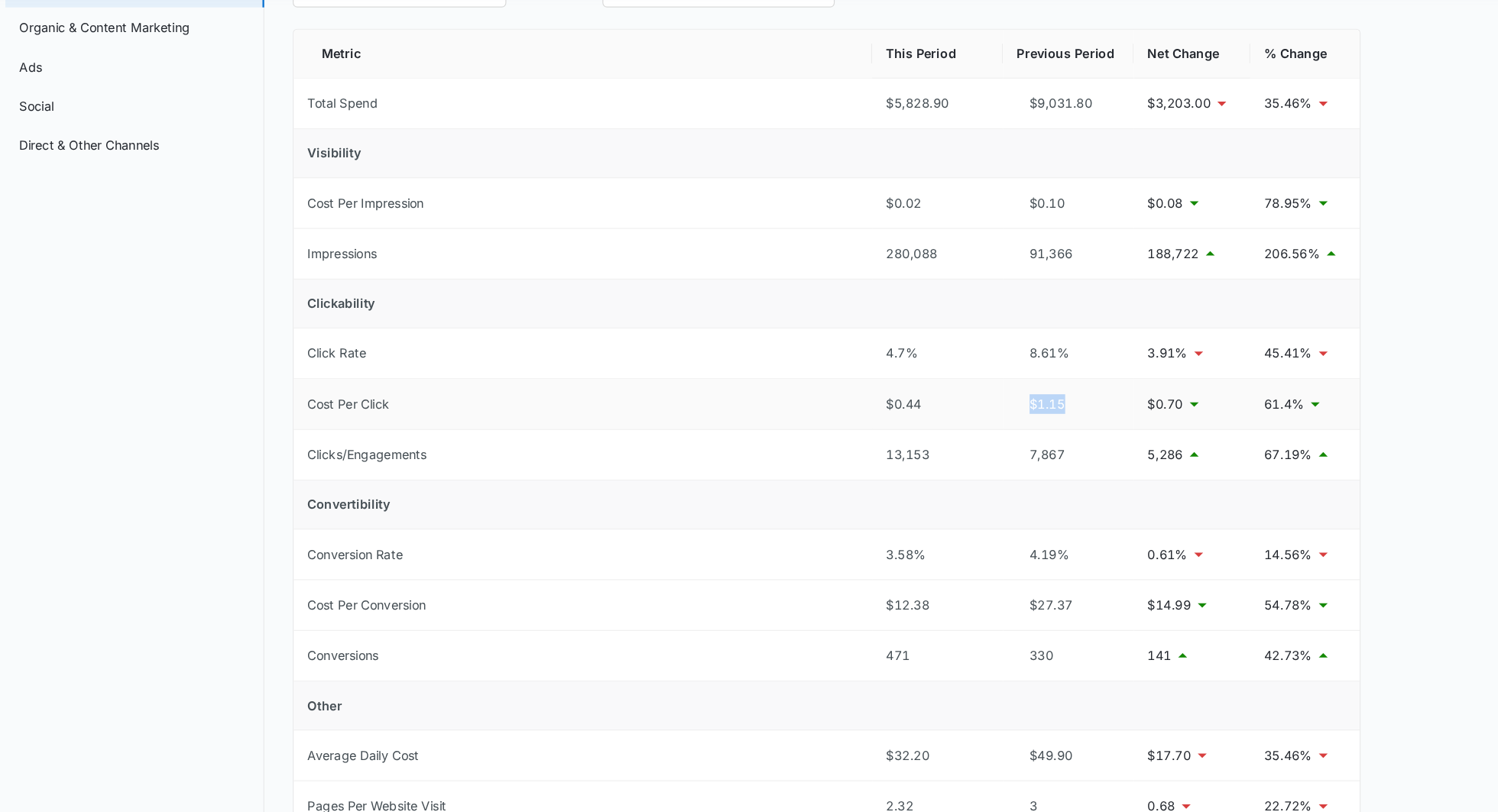
drag, startPoint x: 1092, startPoint y: 463, endPoint x: 1018, endPoint y: 456, distance: 74.3
click at [1018, 457] on tr "Cost Per Click $0.44 $1.15 $0.70 61.4%" at bounding box center [872, 462] width 915 height 43
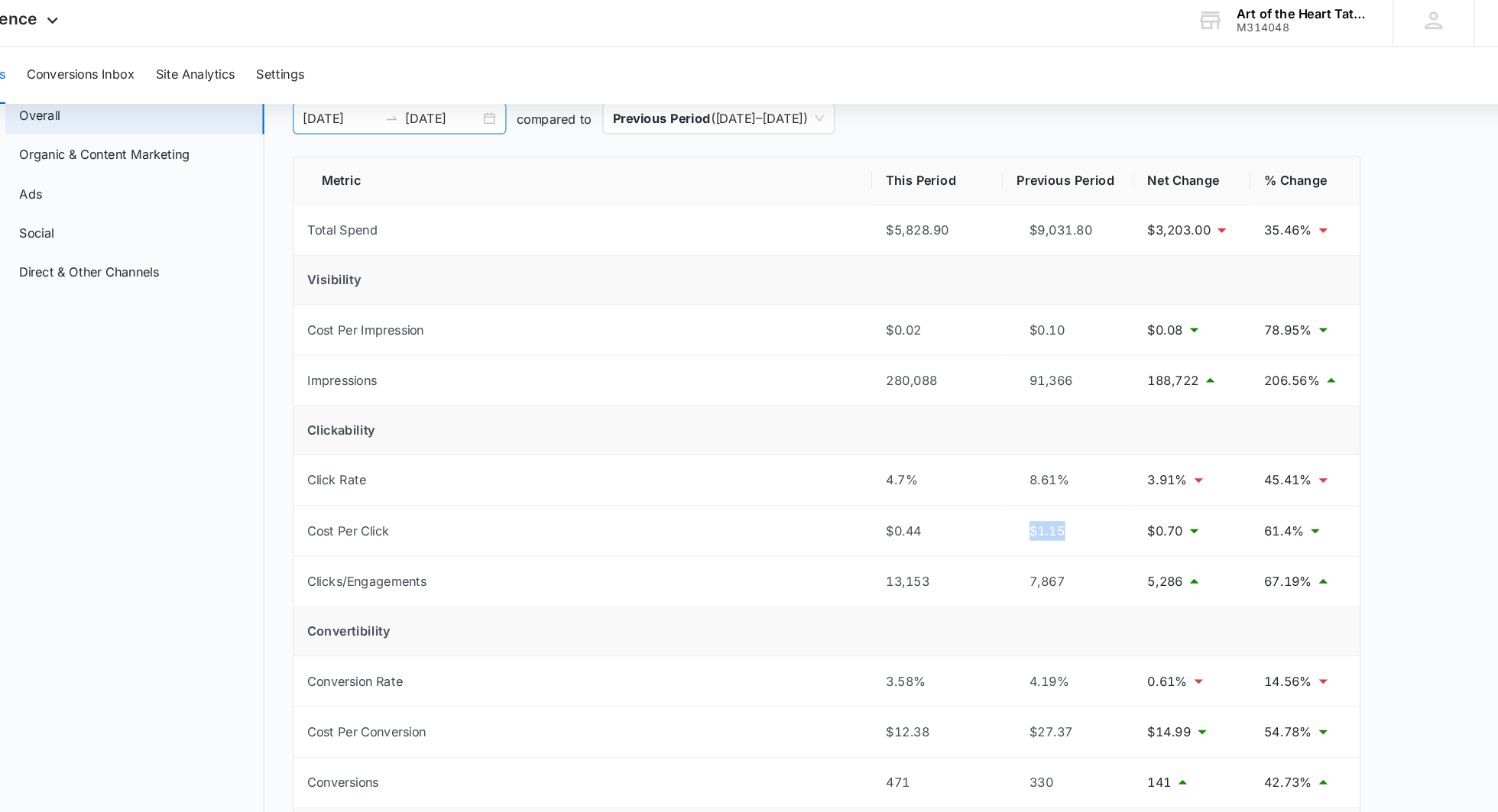
click at [484, 100] on input "04/12/2025" at bounding box center [454, 107] width 63 height 17
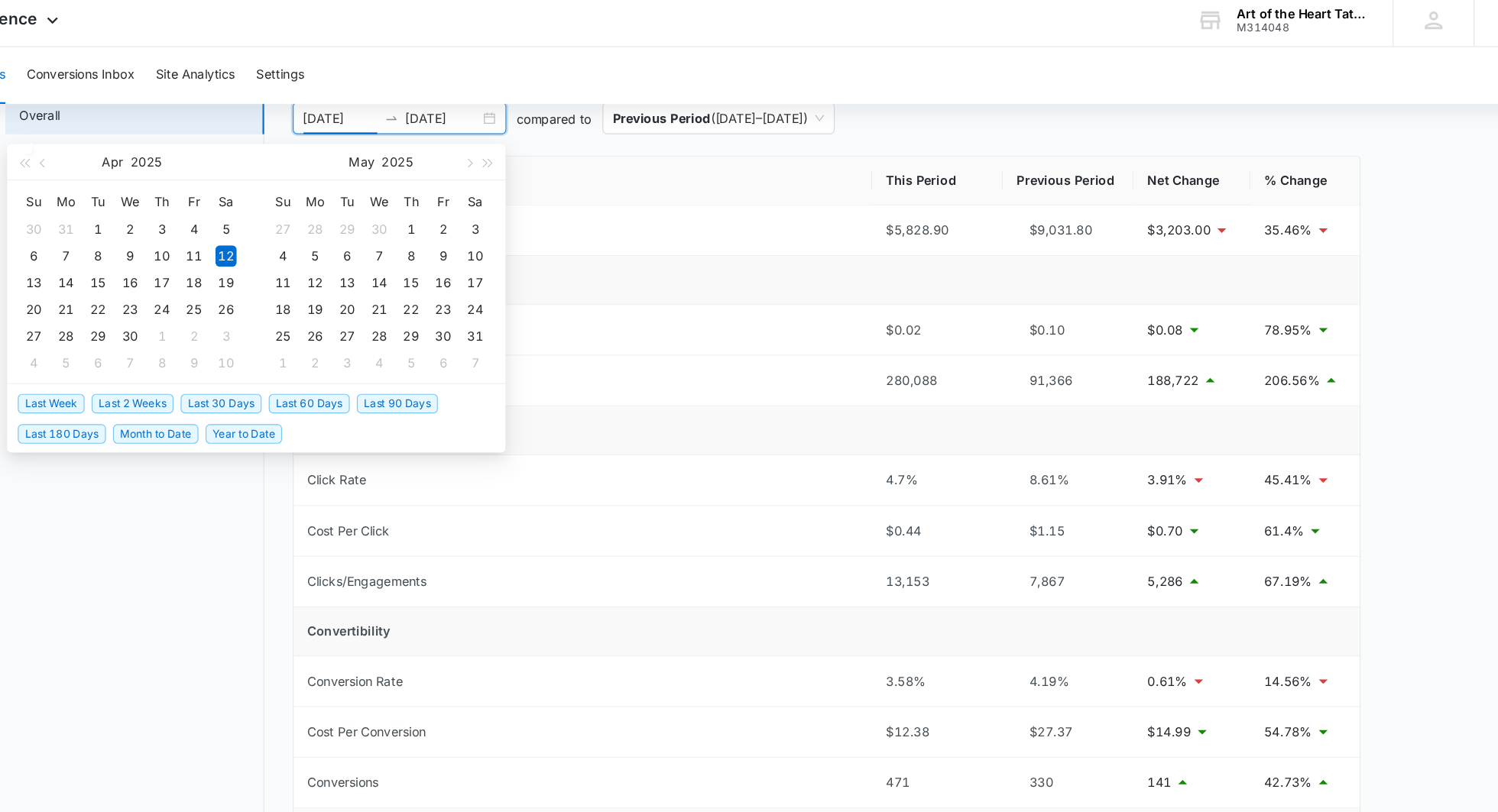
click at [346, 353] on span "Last 30 Days" at bounding box center [353, 352] width 70 height 17
type input "[DATE]"
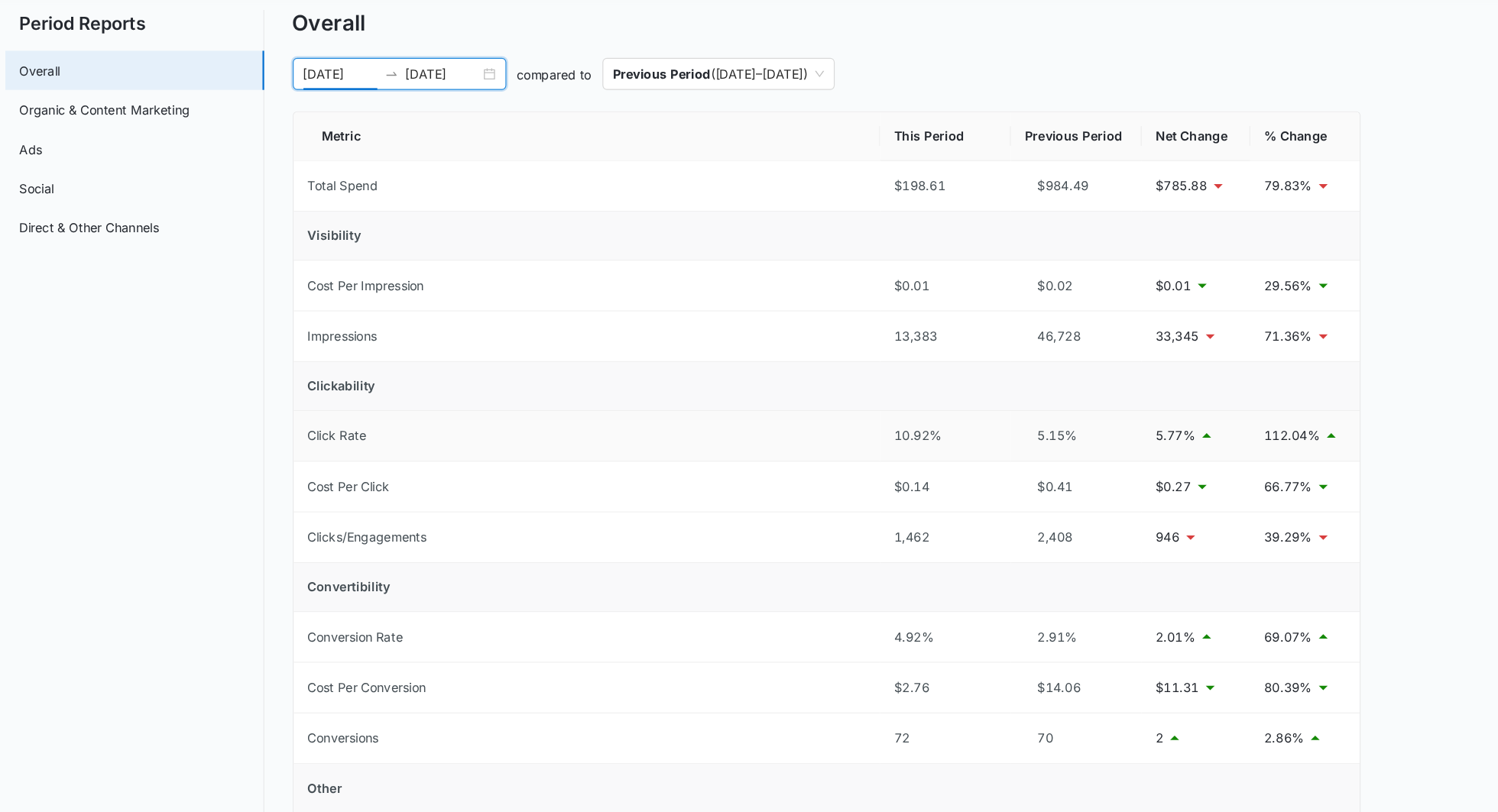
scroll to position [25, 0]
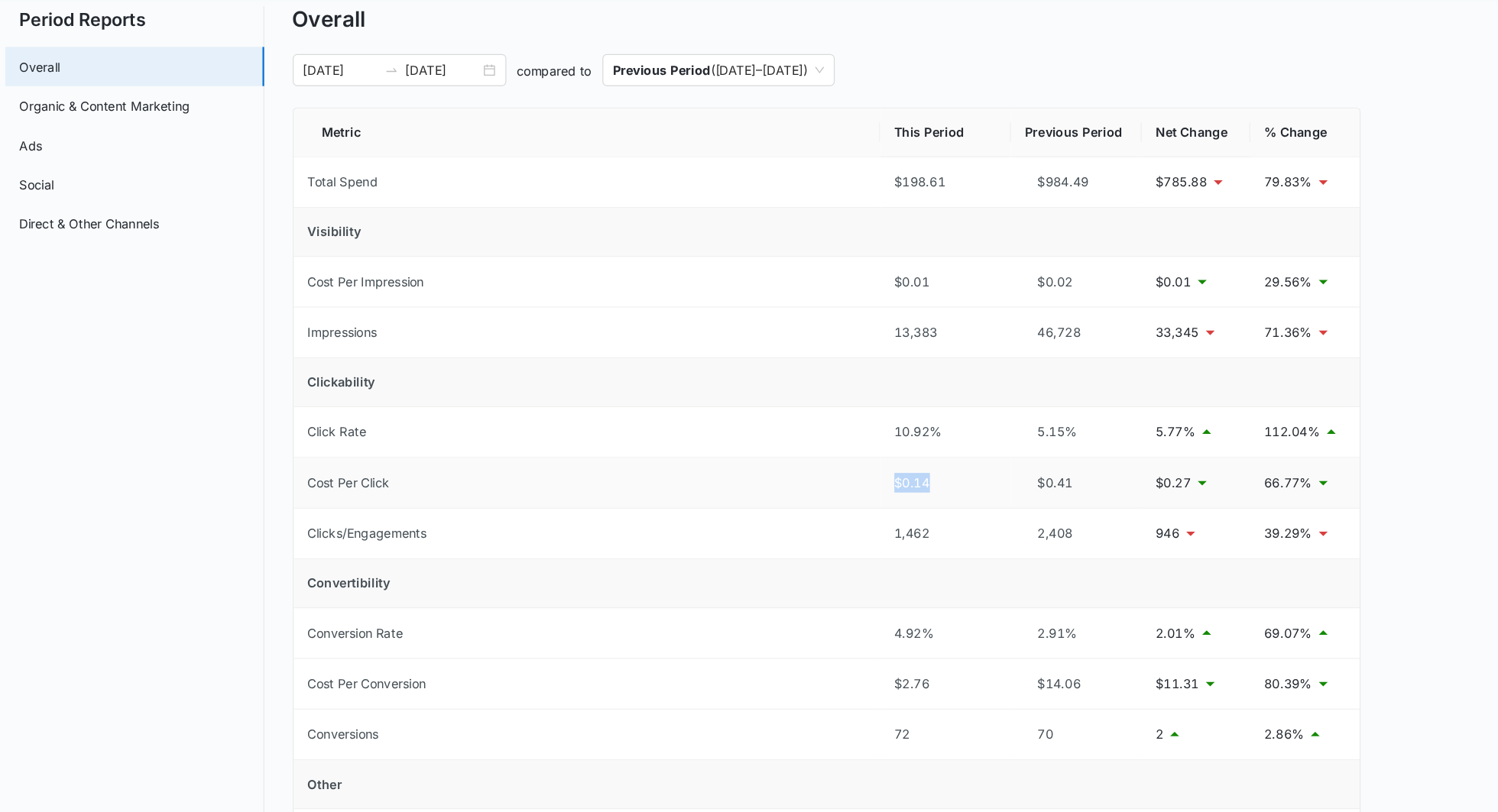
drag, startPoint x: 980, startPoint y: 525, endPoint x: 922, endPoint y: 522, distance: 58.1
click at [922, 523] on td "$0.14" at bounding box center [974, 529] width 112 height 43
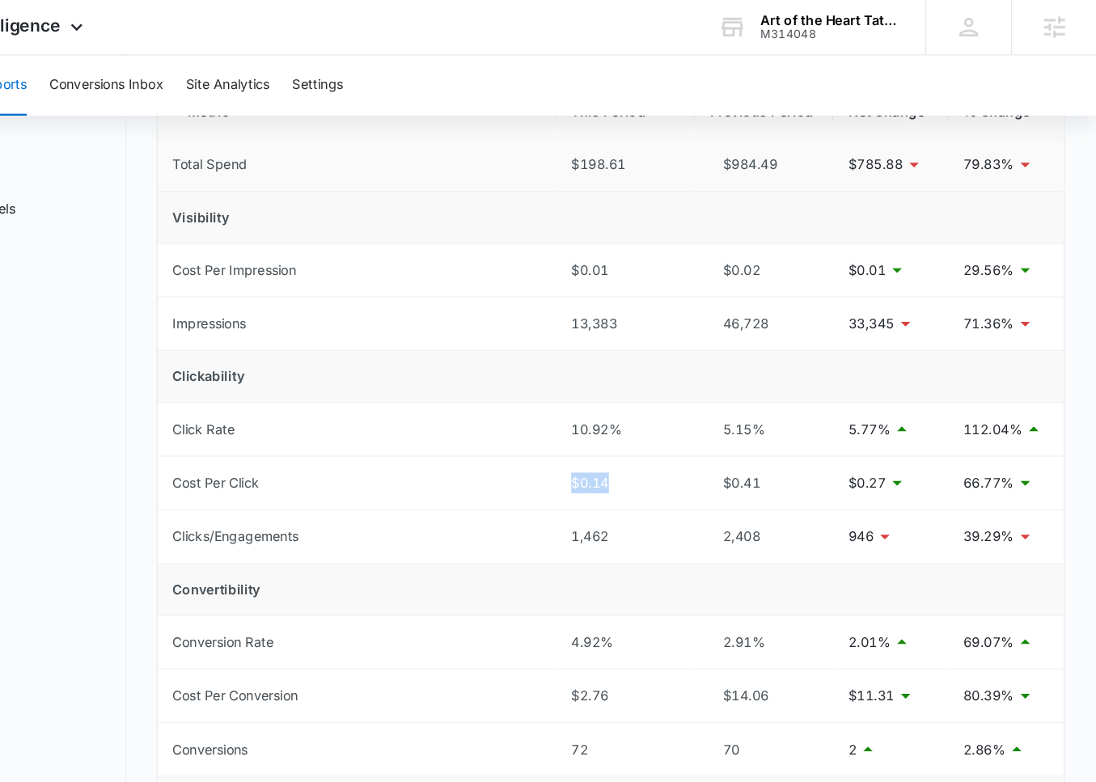
scroll to position [164, 0]
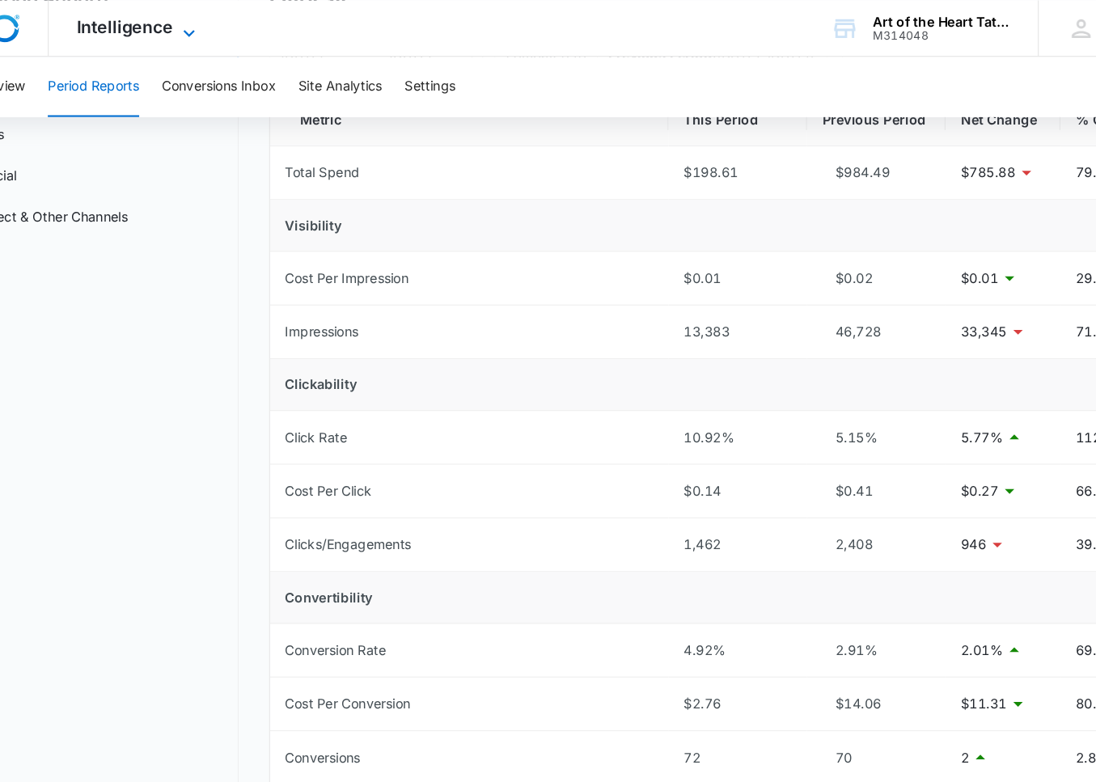
click at [177, 21] on span "Intelligence" at bounding box center [165, 23] width 83 height 17
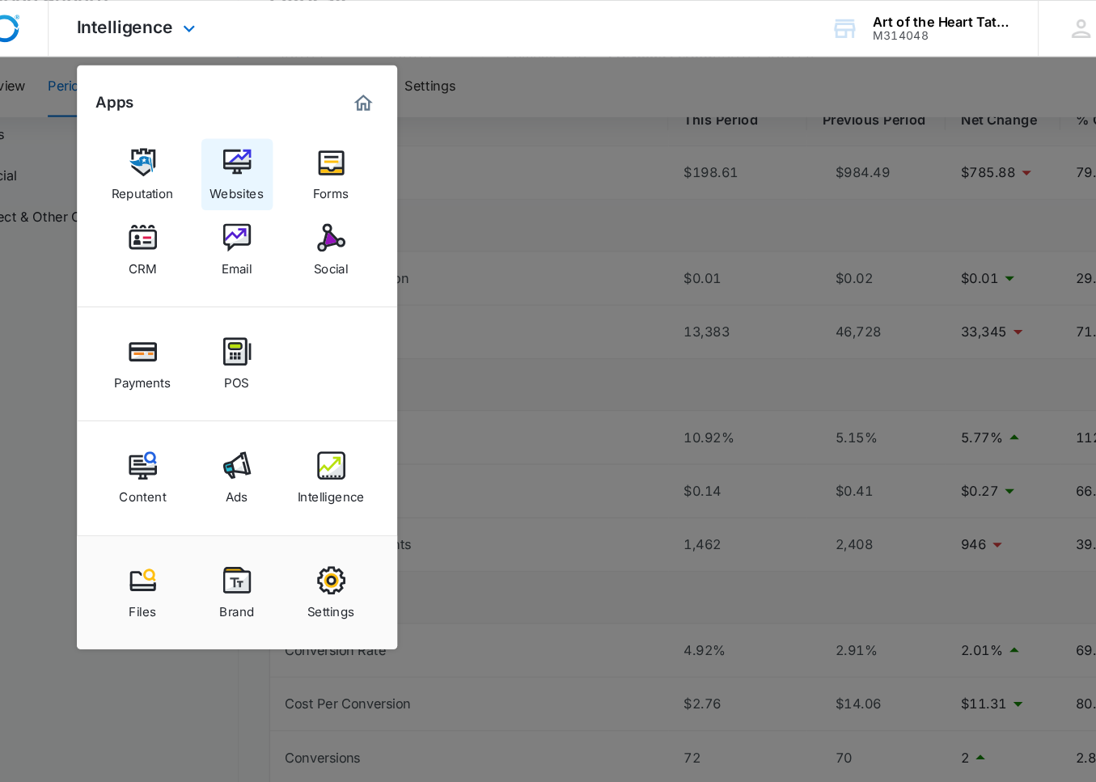
click at [250, 159] on div "Websites" at bounding box center [261, 161] width 46 height 21
